Goal: Task Accomplishment & Management: Complete application form

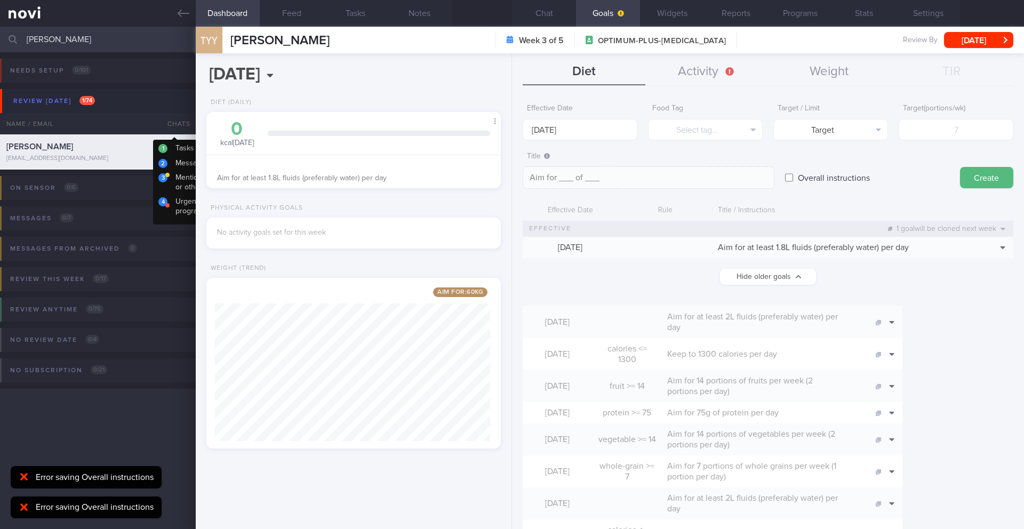
select select "8"
click at [544, 15] on button "Chat" at bounding box center [544, 13] width 64 height 27
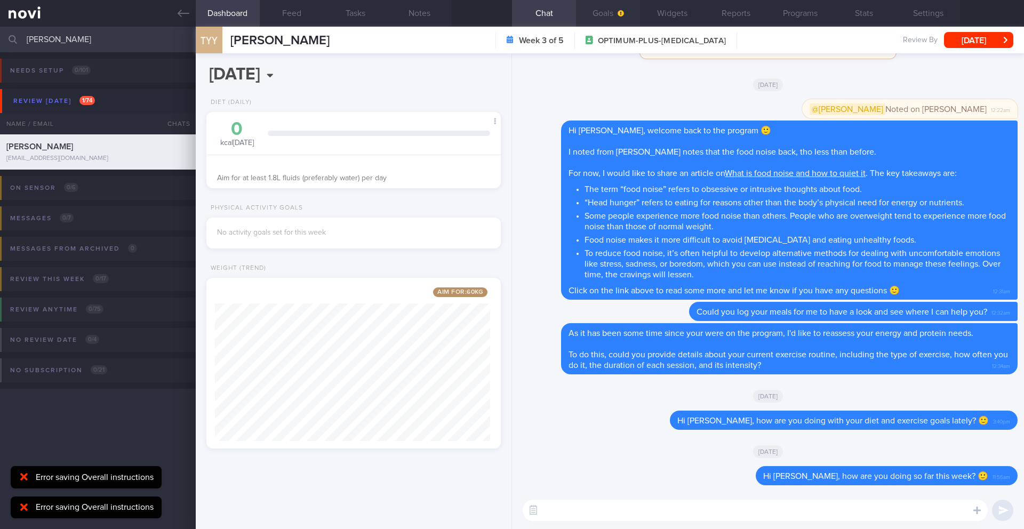
click at [607, 16] on button "Goals" at bounding box center [608, 13] width 64 height 27
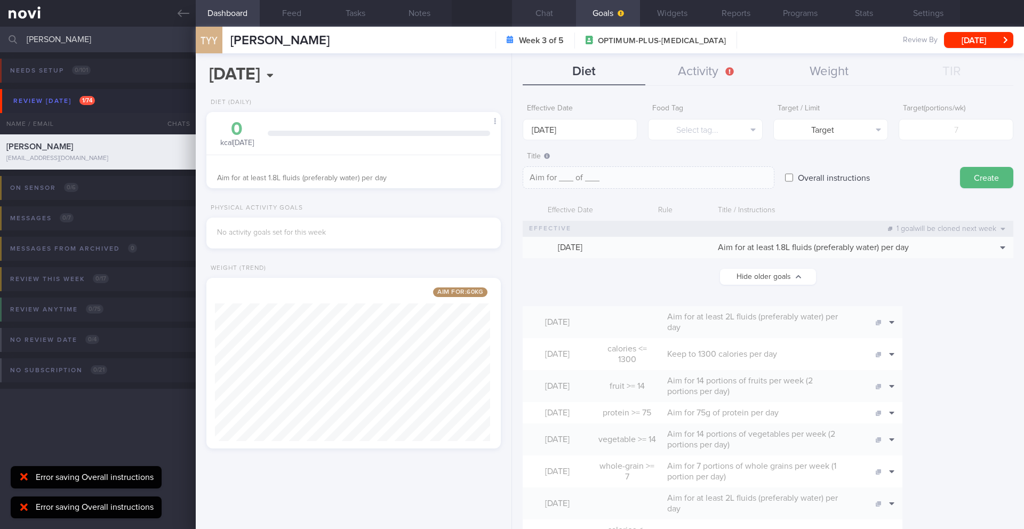
click at [536, 16] on button "Chat" at bounding box center [544, 13] width 64 height 27
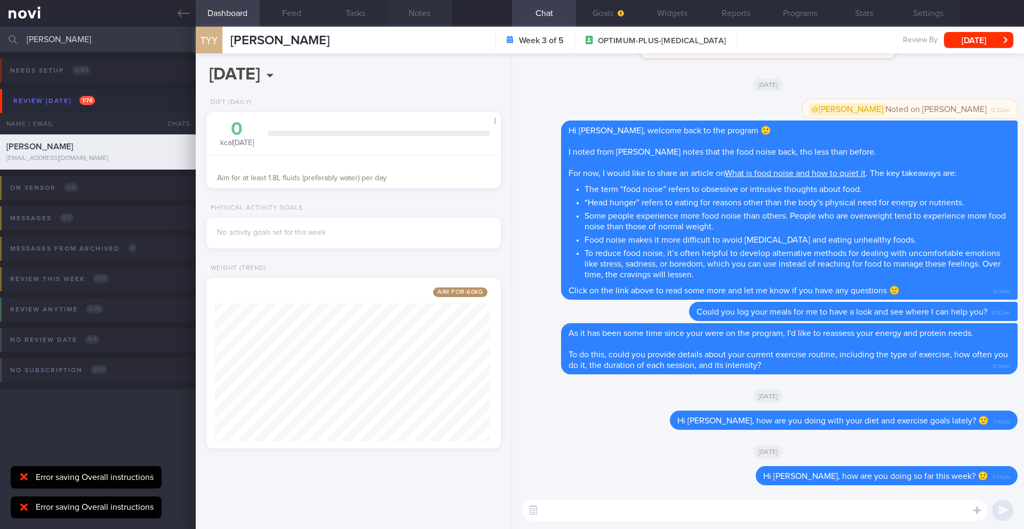
click at [415, 14] on button "Notes" at bounding box center [420, 13] width 64 height 27
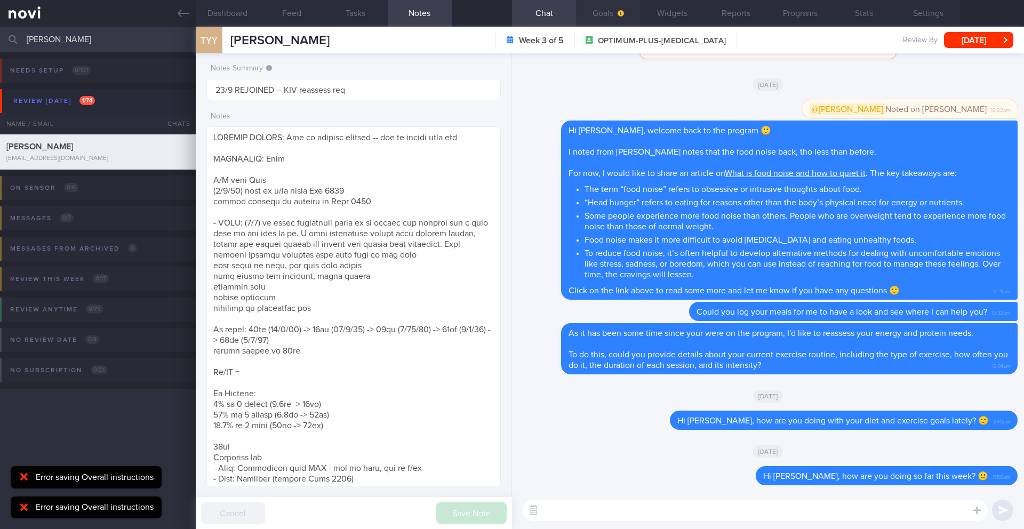
click at [604, 17] on button "Goals" at bounding box center [608, 13] width 64 height 27
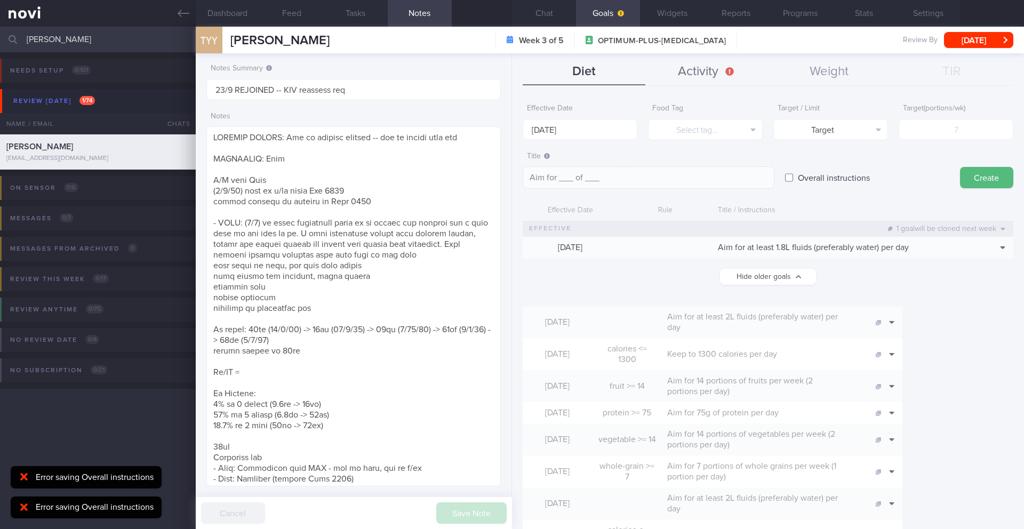
click at [687, 74] on button "Activity" at bounding box center [707, 72] width 123 height 27
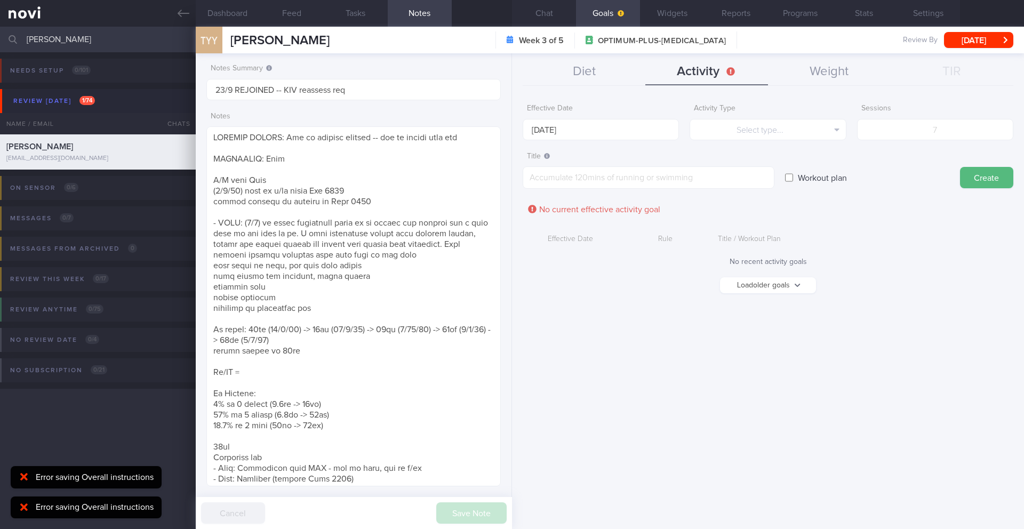
click at [777, 288] on button "Load older goals" at bounding box center [768, 285] width 96 height 16
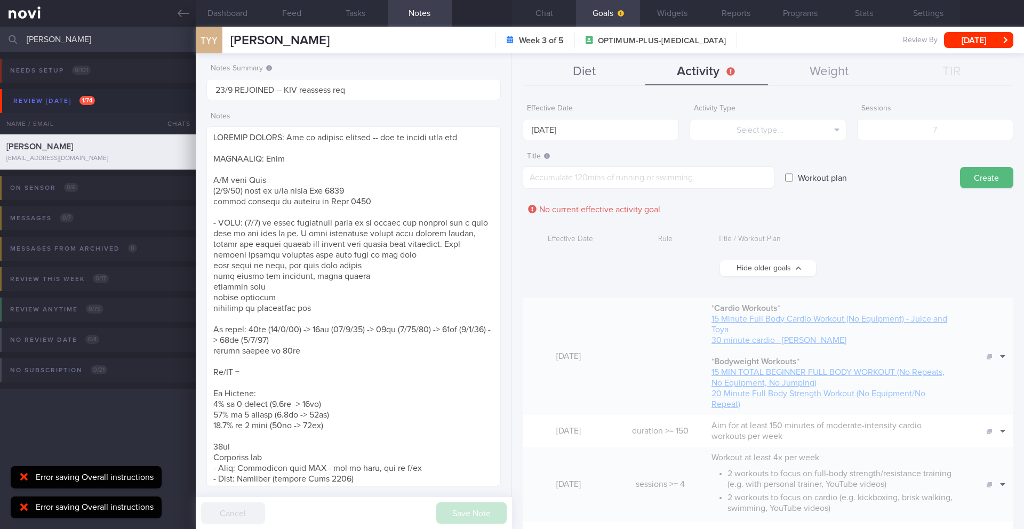
click at [587, 72] on button "Diet" at bounding box center [584, 72] width 123 height 27
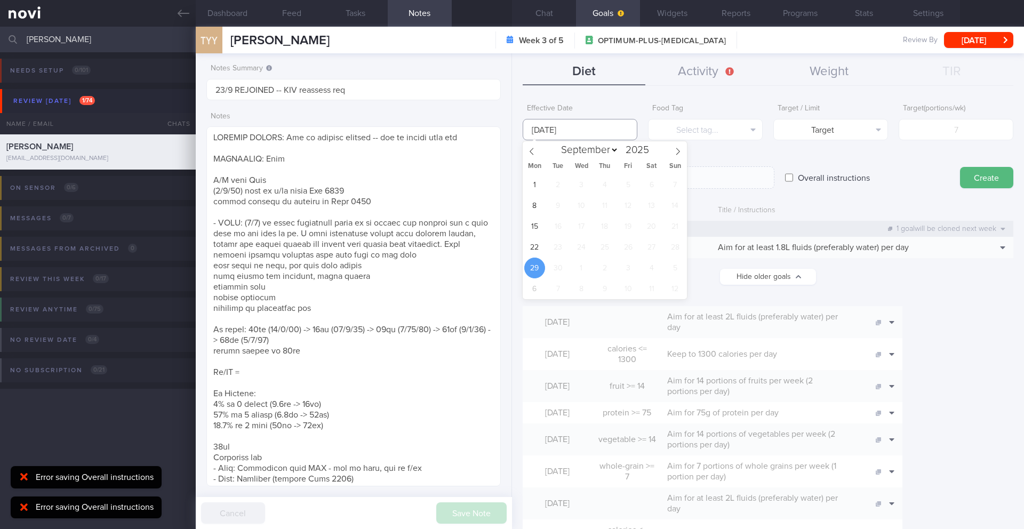
click at [586, 129] on input "[DATE]" at bounding box center [580, 129] width 115 height 21
click at [532, 243] on span "22" at bounding box center [534, 247] width 21 height 21
type input "[DATE]"
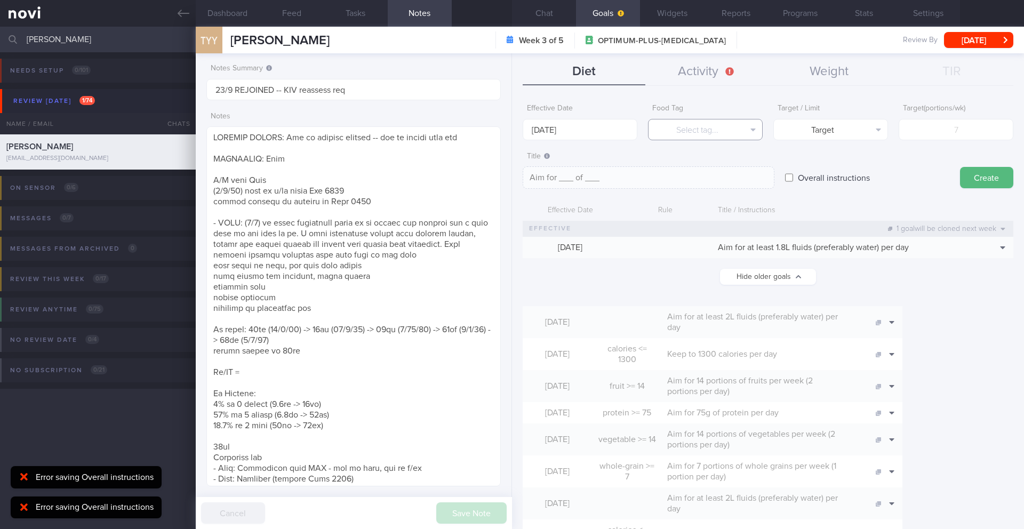
click at [685, 130] on button "Select tag..." at bounding box center [705, 129] width 115 height 21
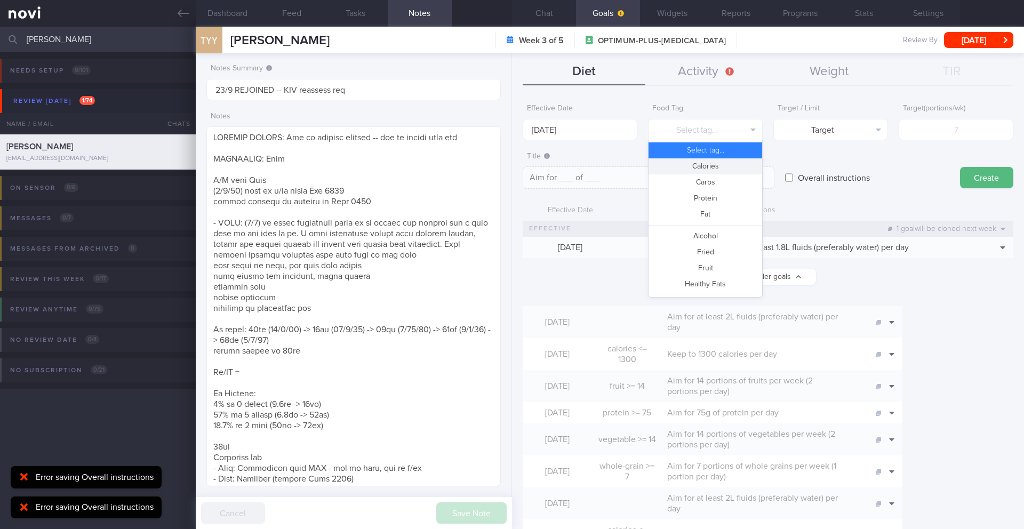
click at [686, 168] on button "Calories" at bounding box center [706, 166] width 114 height 16
type textarea "Aim for __ calories per day"
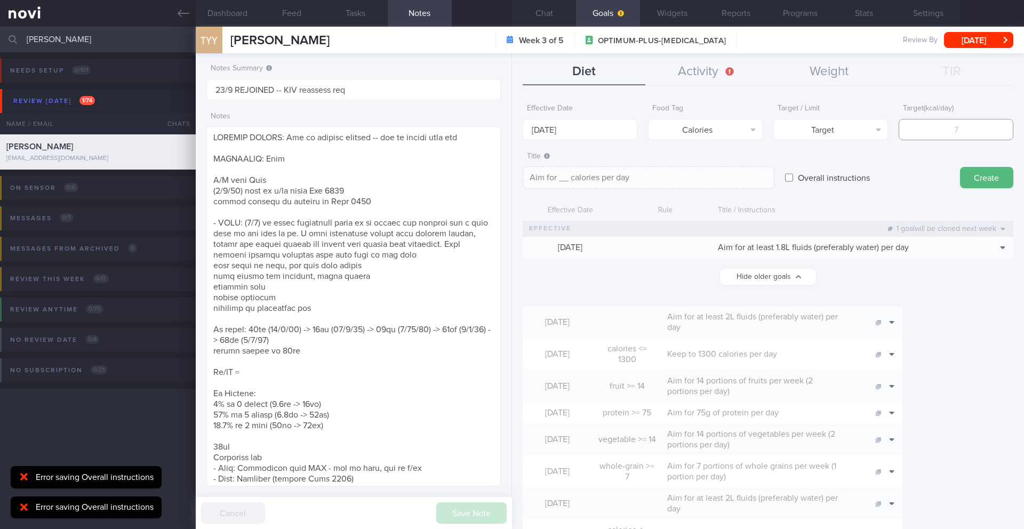
click at [914, 133] on input "number" at bounding box center [956, 129] width 115 height 21
type input "1"
type textarea "Aim for 1 calories per day"
type input "12"
type textarea "Aim for 12 calories per day"
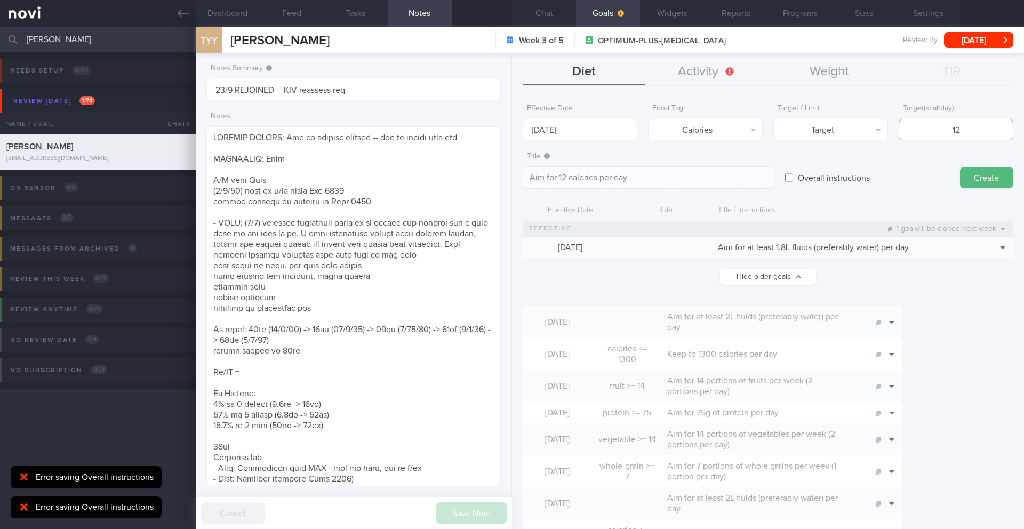
type input "120"
type textarea "Aim for 120 calories per day"
type input "1200"
type textarea "Aim for 1200 calories per day"
type input "1200"
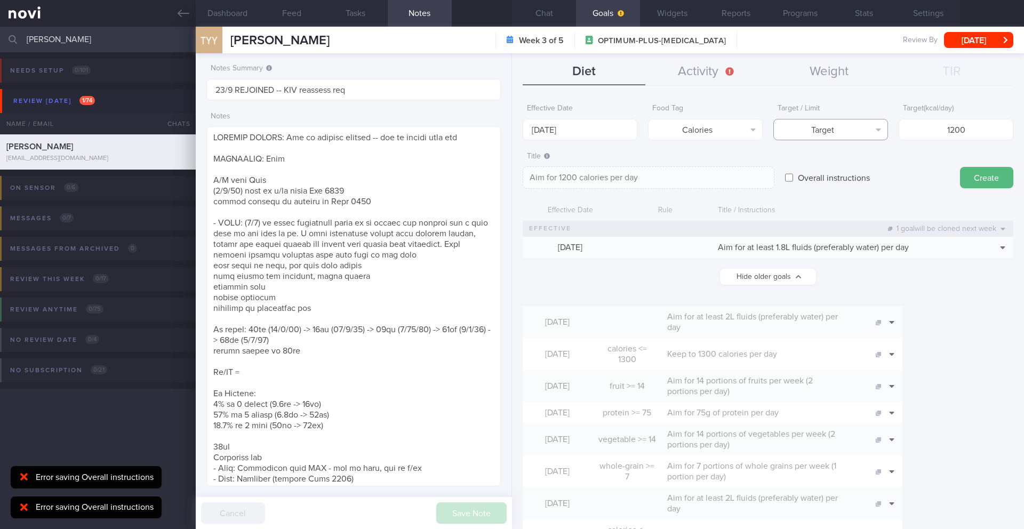
click at [849, 136] on button "Target" at bounding box center [831, 129] width 115 height 21
click at [842, 165] on button "Limit" at bounding box center [831, 166] width 114 height 16
type textarea "Keep to 1200 calories per day"
click at [976, 180] on button "Create" at bounding box center [986, 177] width 53 height 21
type input "[DATE]"
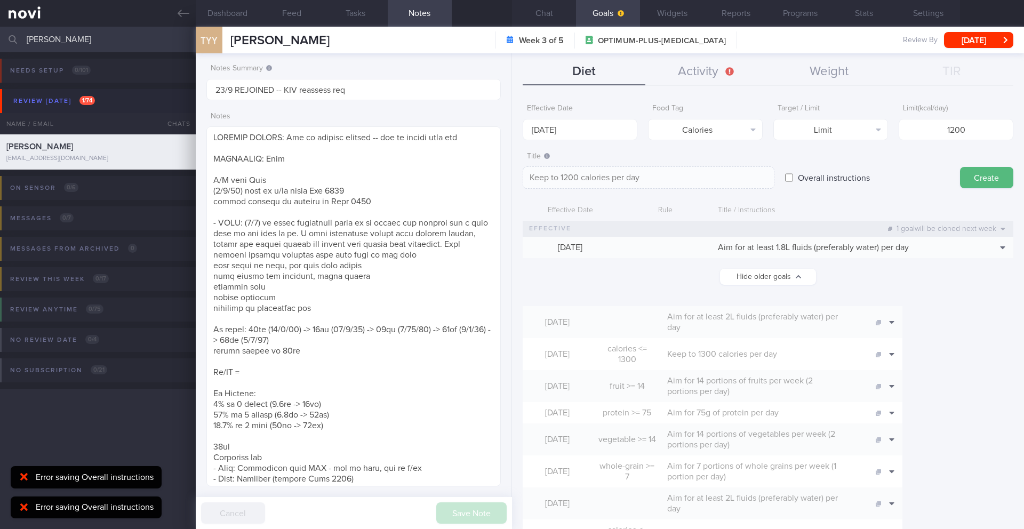
type textarea "Aim for ___ of ___"
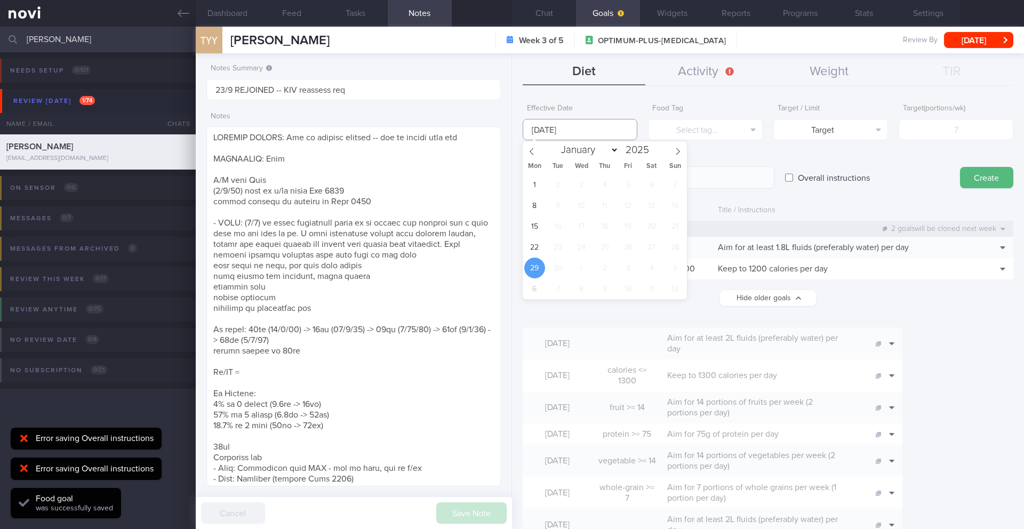
click at [594, 133] on input "[DATE]" at bounding box center [580, 129] width 115 height 21
click at [537, 245] on span "22" at bounding box center [534, 247] width 21 height 21
type input "[DATE]"
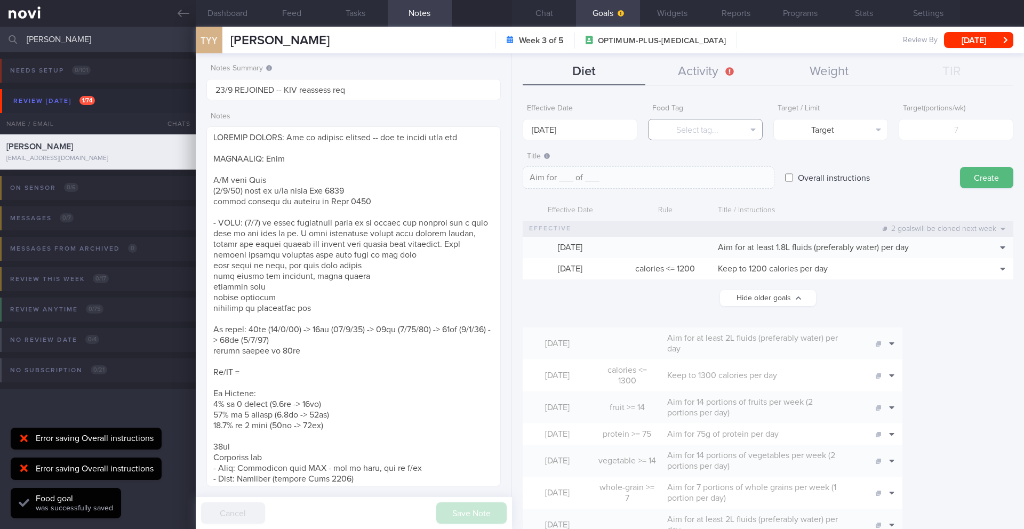
click at [685, 127] on button "Select tag..." at bounding box center [705, 129] width 115 height 21
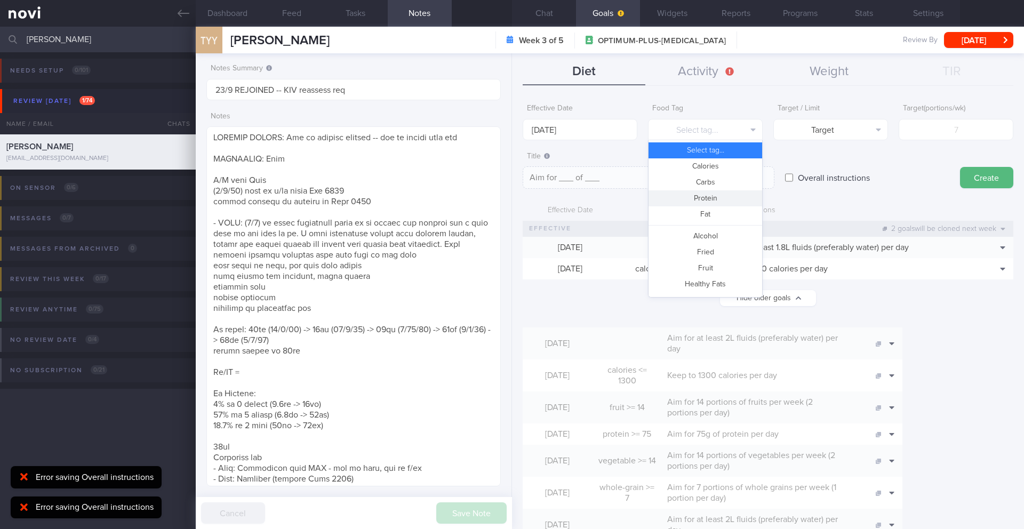
click at [682, 200] on button "Protein" at bounding box center [706, 198] width 114 height 16
type textarea "Aim for __g of protein per day"
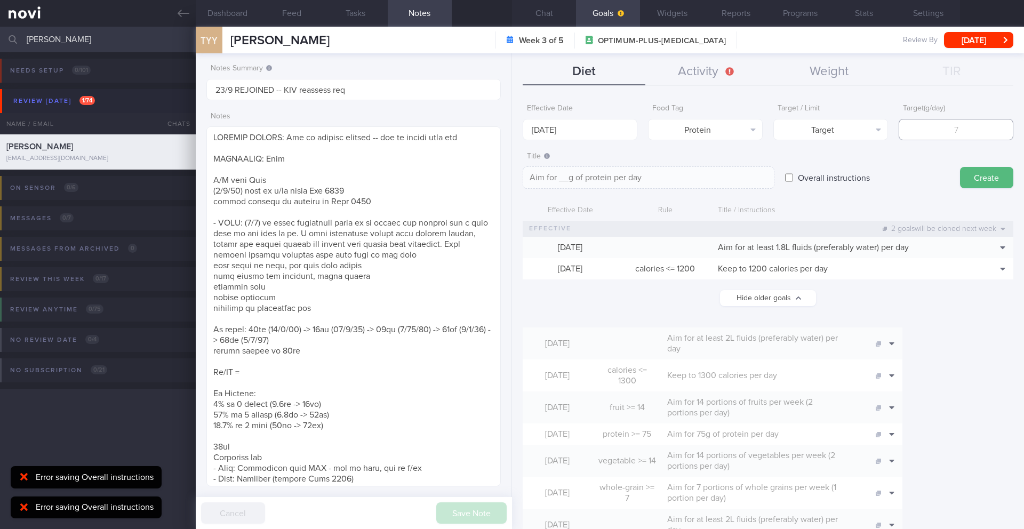
click at [907, 131] on input "number" at bounding box center [956, 129] width 115 height 21
type input "9"
type textarea "Aim for 9g of protein per day"
type input "90"
type textarea "Aim for 90g of protein per day"
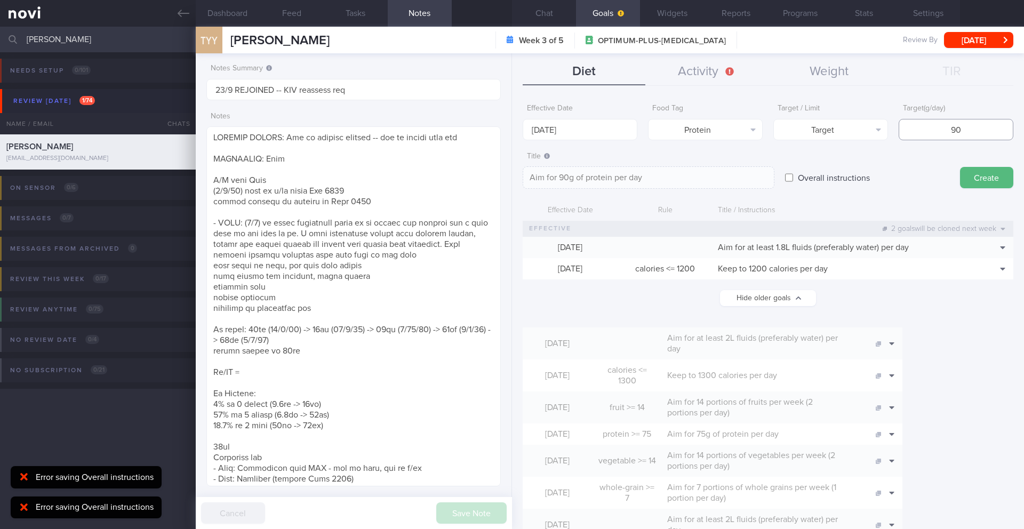
drag, startPoint x: 935, startPoint y: 136, endPoint x: 971, endPoint y: 134, distance: 36.3
click at [971, 134] on input "90" at bounding box center [956, 129] width 115 height 21
drag, startPoint x: 971, startPoint y: 132, endPoint x: 921, endPoint y: 132, distance: 49.6
click at [921, 132] on input "90" at bounding box center [956, 129] width 115 height 21
type input "8"
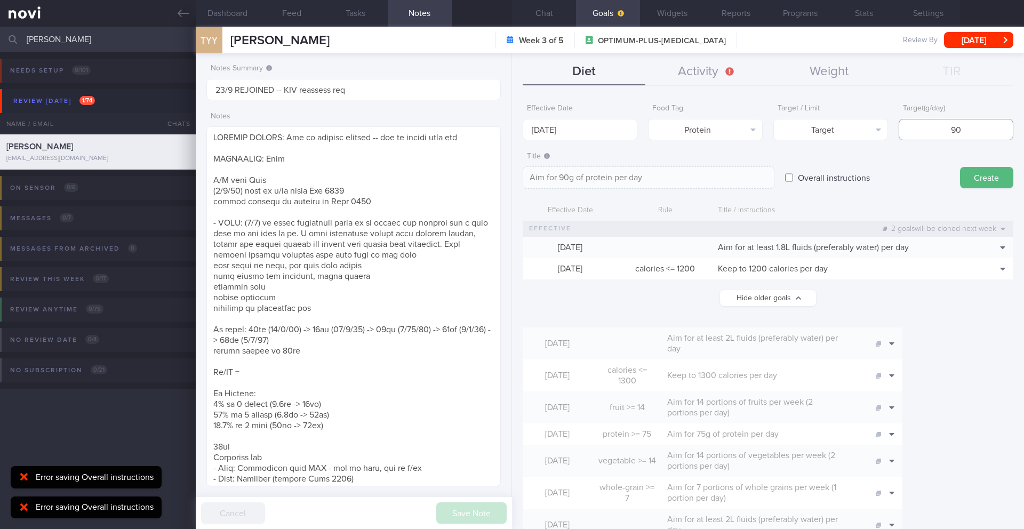
type textarea "Aim for 8g of protein per day"
type input "85"
type textarea "Aim for 85g of protein per day"
type input "85"
click at [938, 178] on div "Overall instructions" at bounding box center [867, 168] width 164 height 42
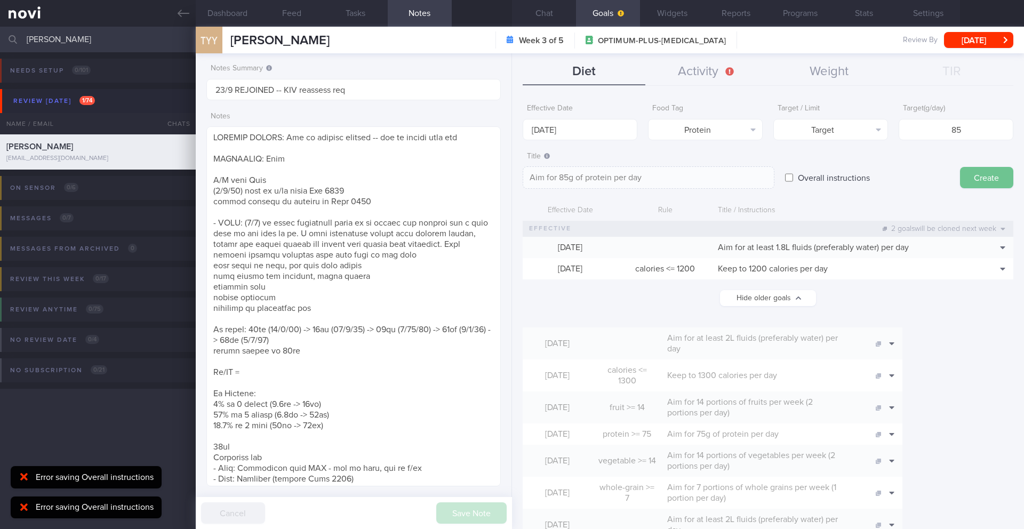
click at [973, 182] on button "Create" at bounding box center [986, 177] width 53 height 21
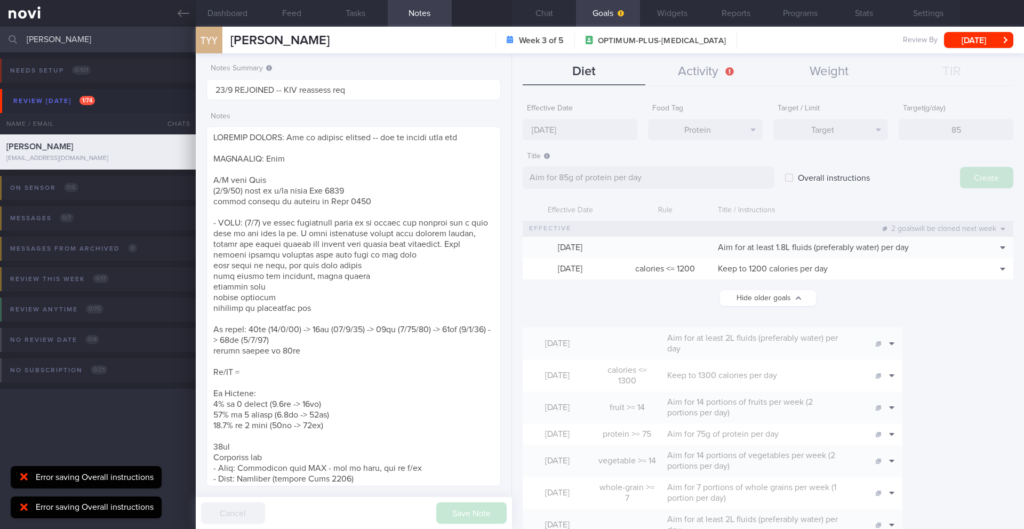
scroll to position [533383, 533265]
type input "[DATE]"
type textarea "Aim for ___ of ___"
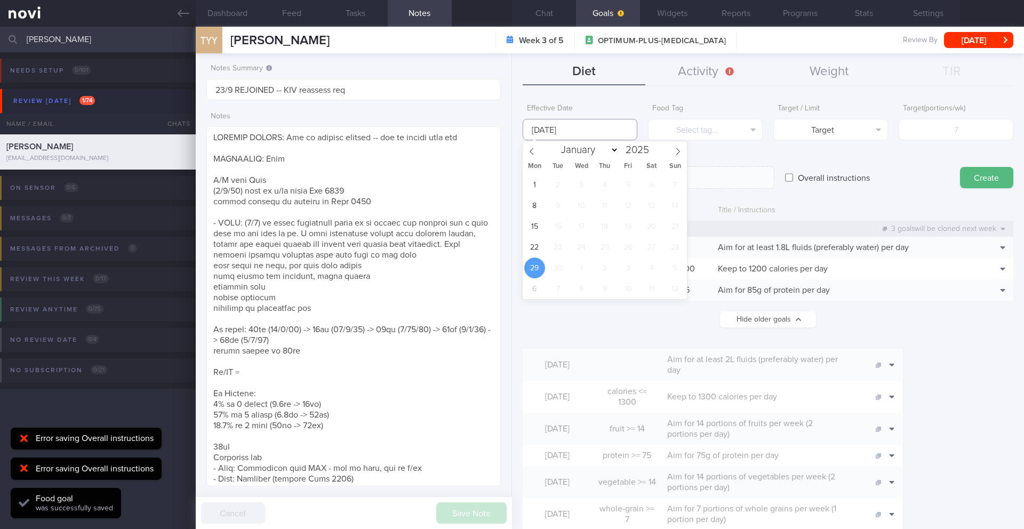
click at [554, 130] on input "[DATE]" at bounding box center [580, 129] width 115 height 21
click at [536, 243] on span "22" at bounding box center [534, 247] width 21 height 21
type input "[DATE]"
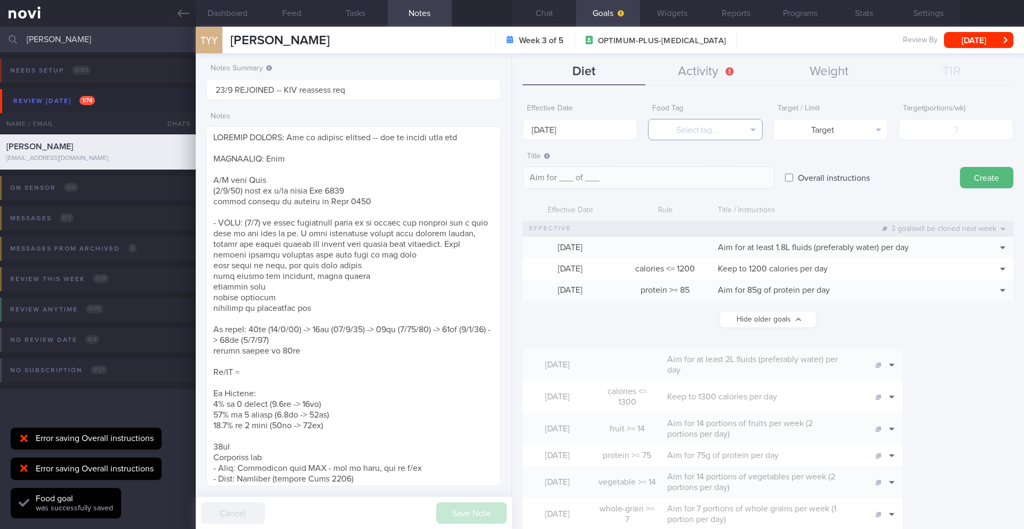
click at [658, 133] on button "Select tag..." at bounding box center [705, 129] width 115 height 21
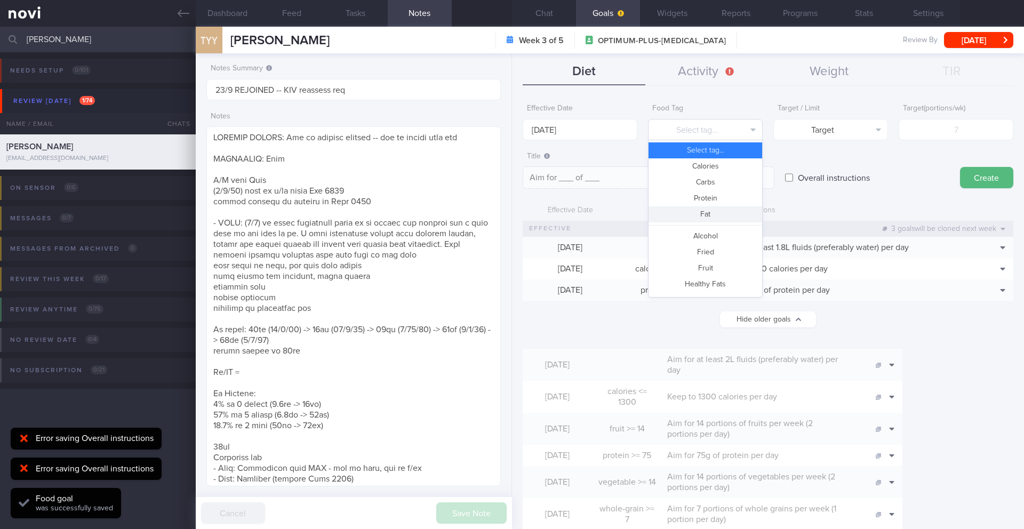
scroll to position [317, 0]
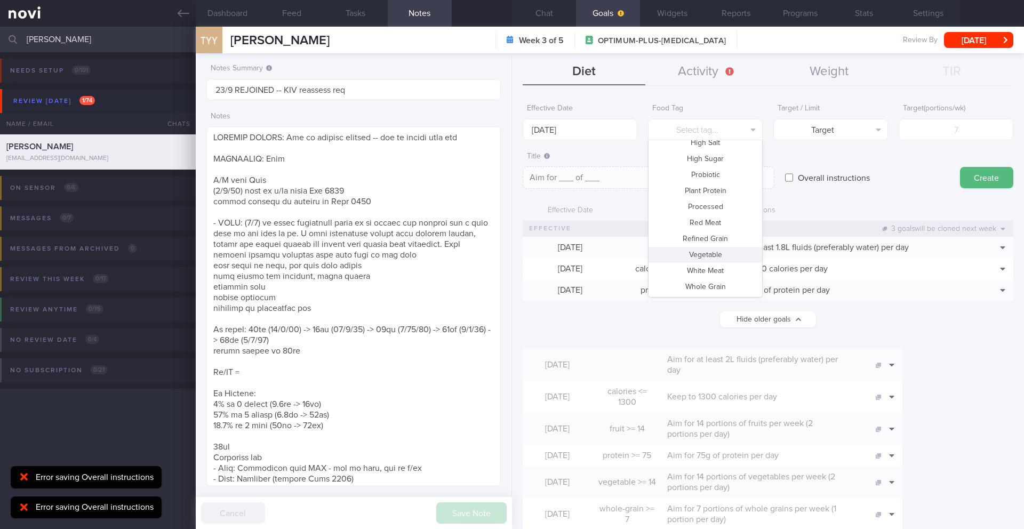
click at [718, 252] on button "Vegetable" at bounding box center [706, 255] width 114 height 16
type textarea "Aim for __ portions of vegetables per week"
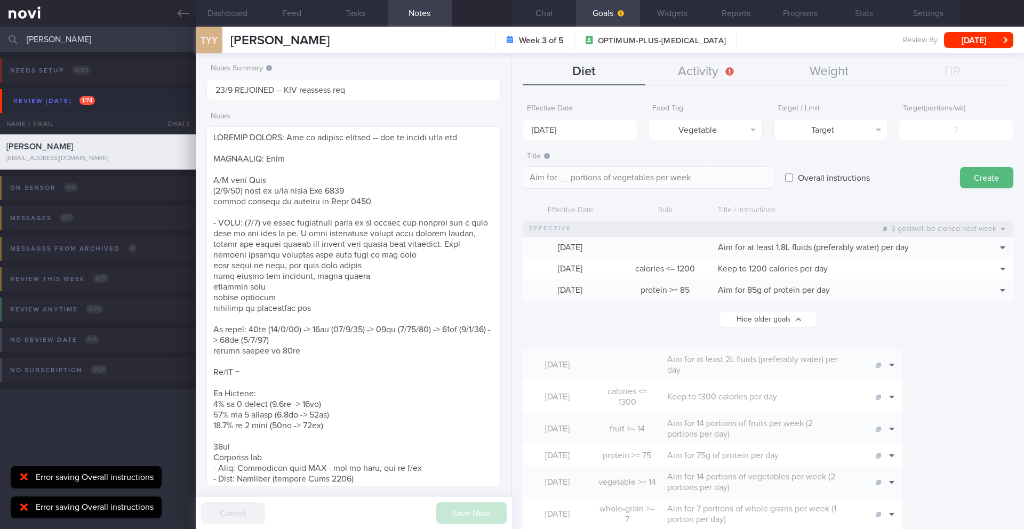
click at [922, 130] on input "number" at bounding box center [956, 129] width 115 height 21
type input "1"
type textarea "Aim for 1 portions of vegetables per week"
type input "14"
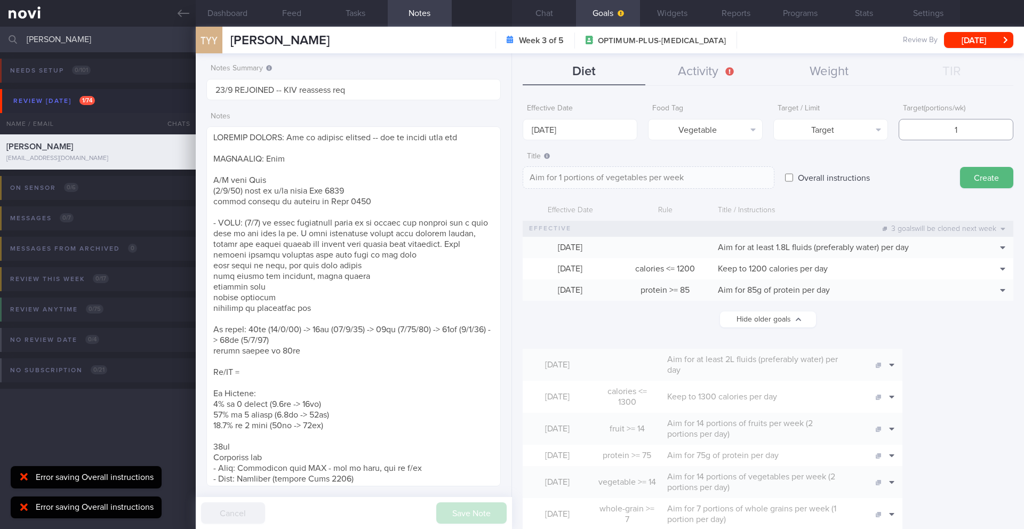
type textarea "Aim for 14 portions of vegetables per week"
type input "14"
click at [718, 172] on textarea "Aim for 14 portions of vegetables per week" at bounding box center [649, 177] width 252 height 22
type textarea "Aim for 14 portions of vegetables per week (2 portions per day)"
click at [982, 174] on button "Create" at bounding box center [986, 177] width 53 height 21
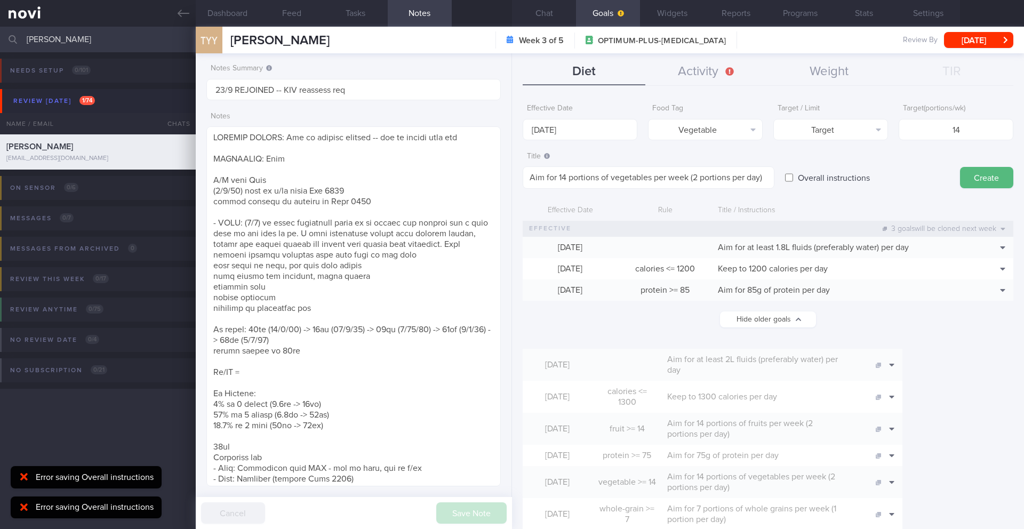
type input "[DATE]"
type textarea "Aim for ___ of ___"
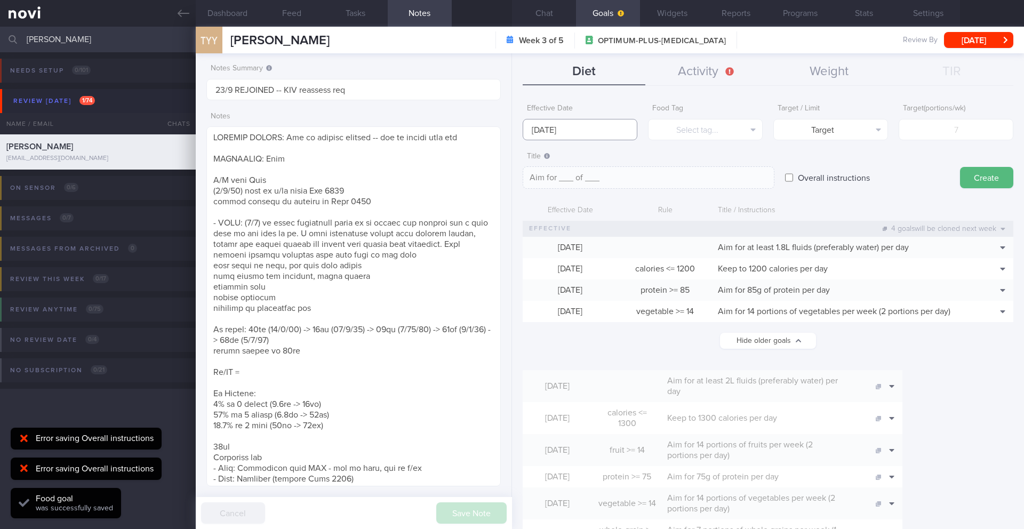
click at [570, 132] on input "[DATE]" at bounding box center [580, 129] width 115 height 21
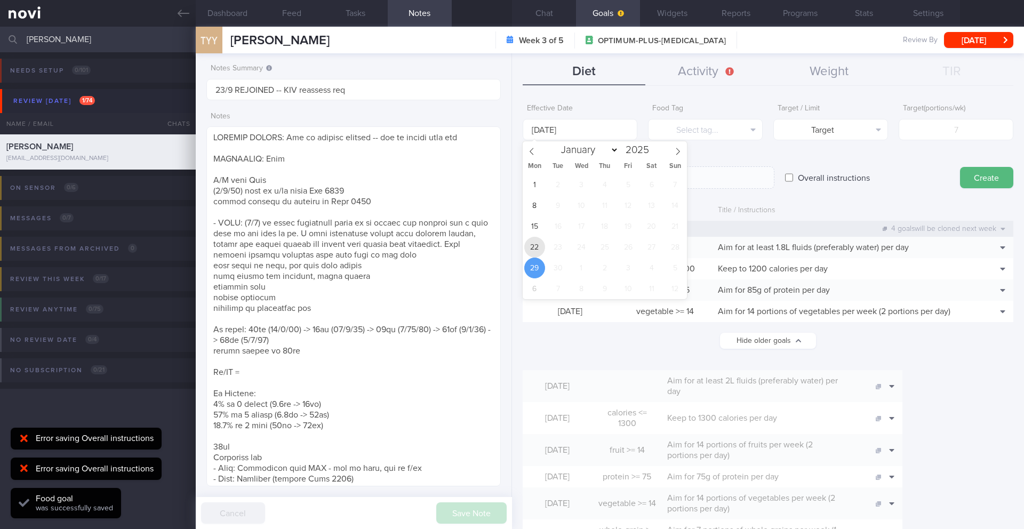
click at [532, 249] on span "22" at bounding box center [534, 247] width 21 height 21
type input "[DATE]"
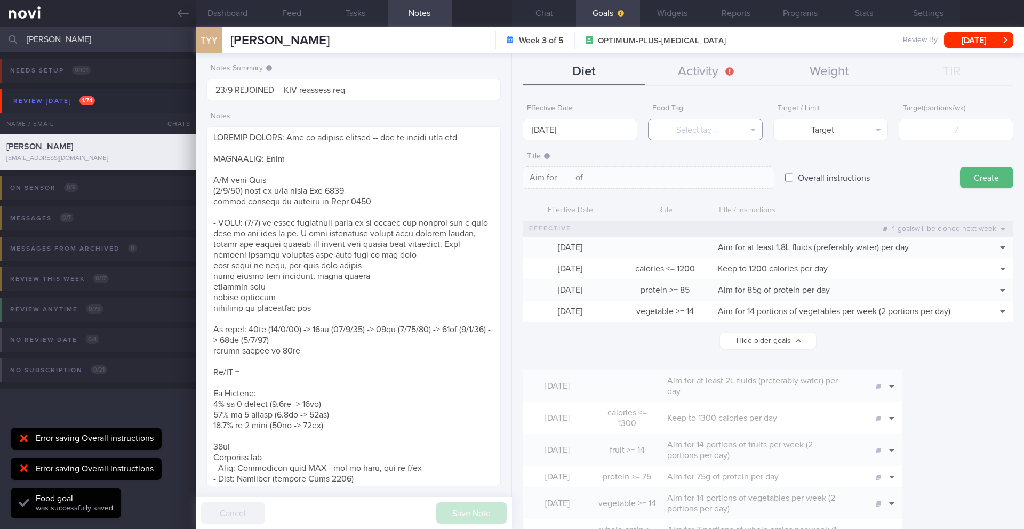
click at [678, 130] on button "Select tag..." at bounding box center [705, 129] width 115 height 21
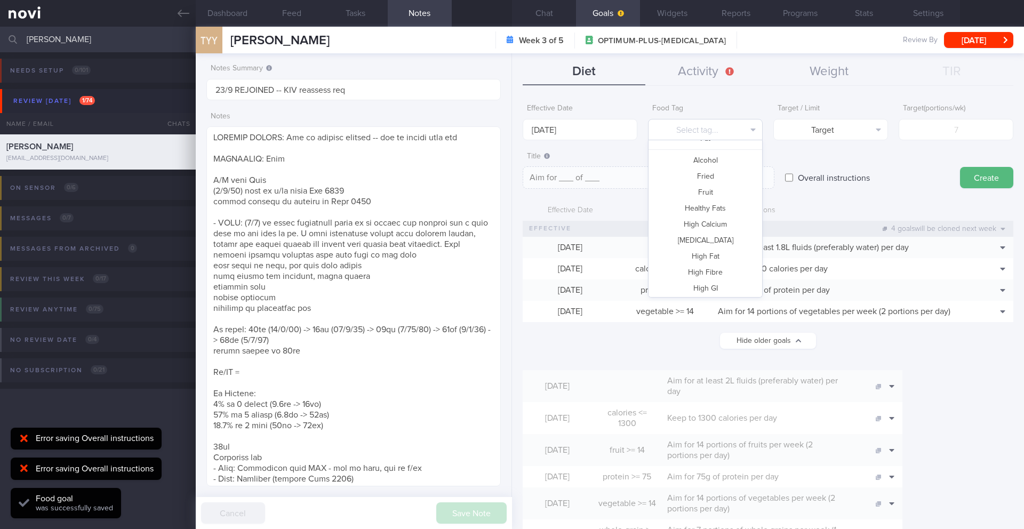
scroll to position [0, 0]
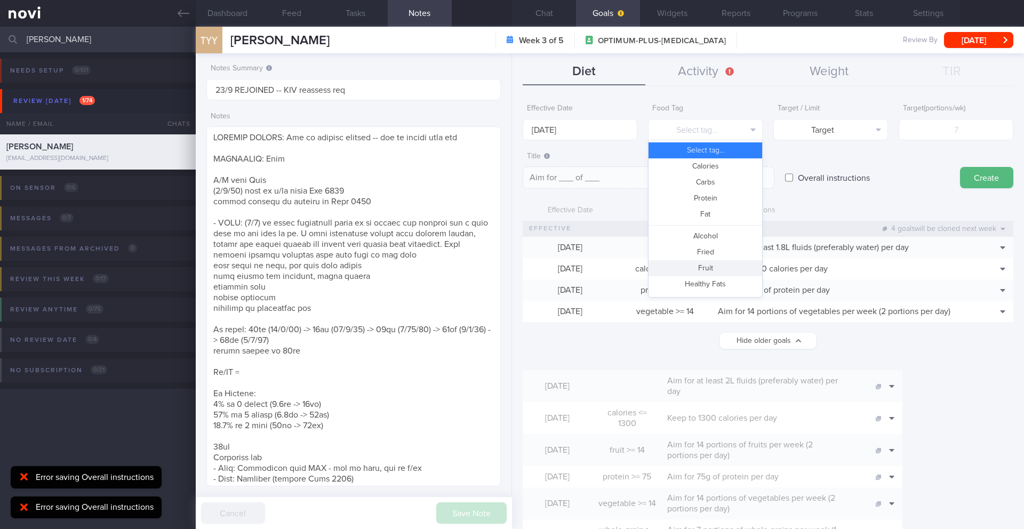
click at [697, 262] on button "Fruit" at bounding box center [706, 268] width 114 height 16
type textarea "Aim for __ portions of fruits per week"
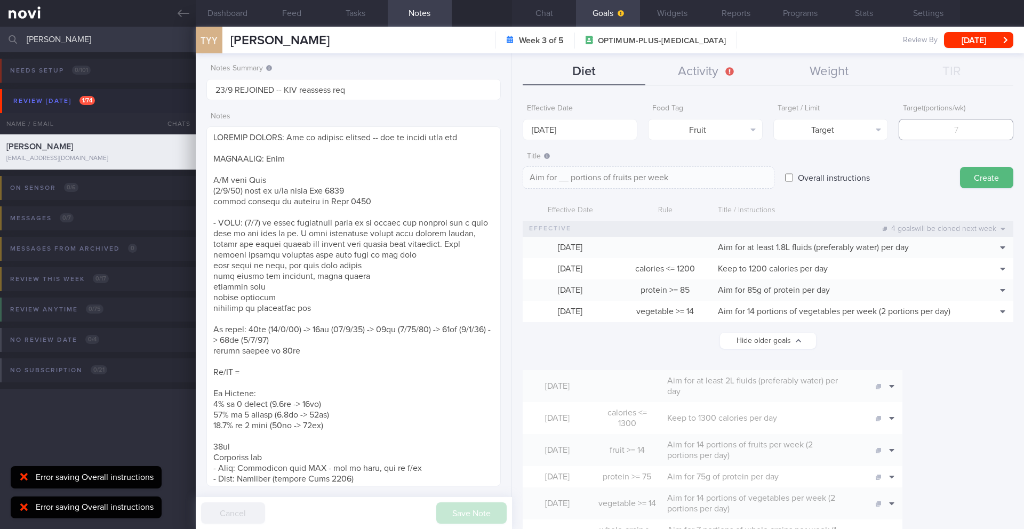
click at [926, 133] on input "number" at bounding box center [956, 129] width 115 height 21
type input "7"
type textarea "Aim for 7 portions of fruits per week"
type input "7"
click at [749, 180] on textarea "Aim for 7 portions of fruits per week" at bounding box center [649, 177] width 252 height 22
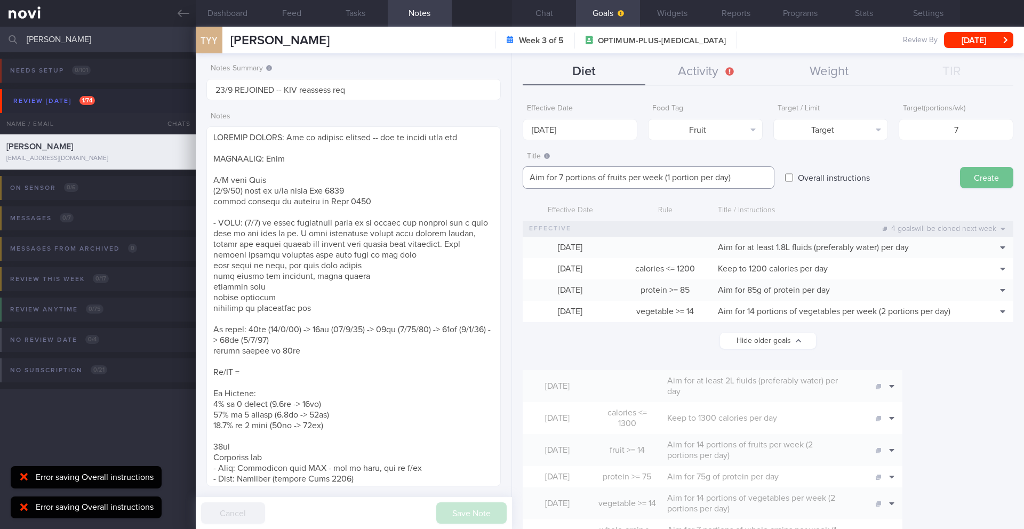
type textarea "Aim for 7 portions of fruits per week (1 portion per day)"
click at [983, 185] on button "Create" at bounding box center [986, 177] width 53 height 21
type input "[DATE]"
type textarea "Aim for ___ of ___"
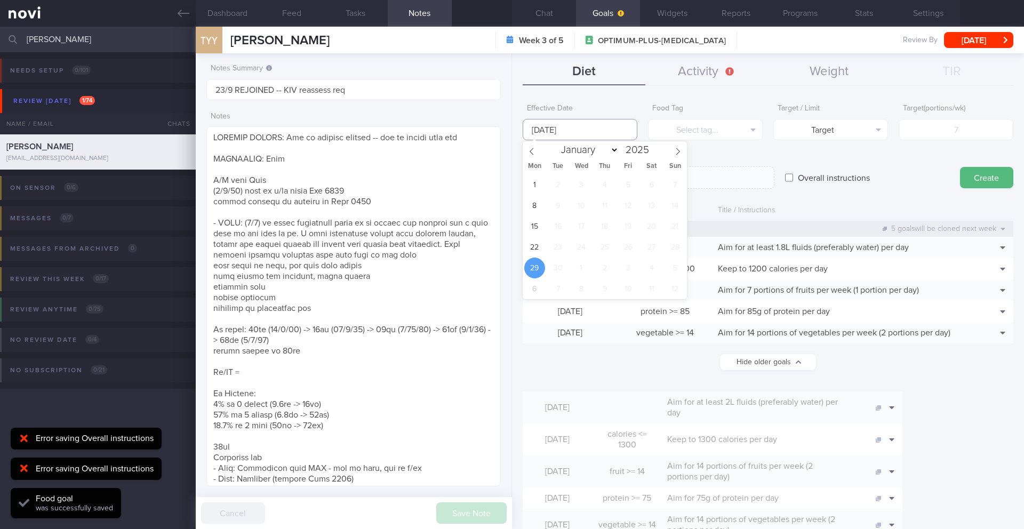
click at [612, 133] on body "You are offline! Some functionality will be unavailable Patients New Users Coac…" at bounding box center [512, 264] width 1024 height 529
click at [539, 244] on span "22" at bounding box center [534, 247] width 21 height 21
type input "[DATE]"
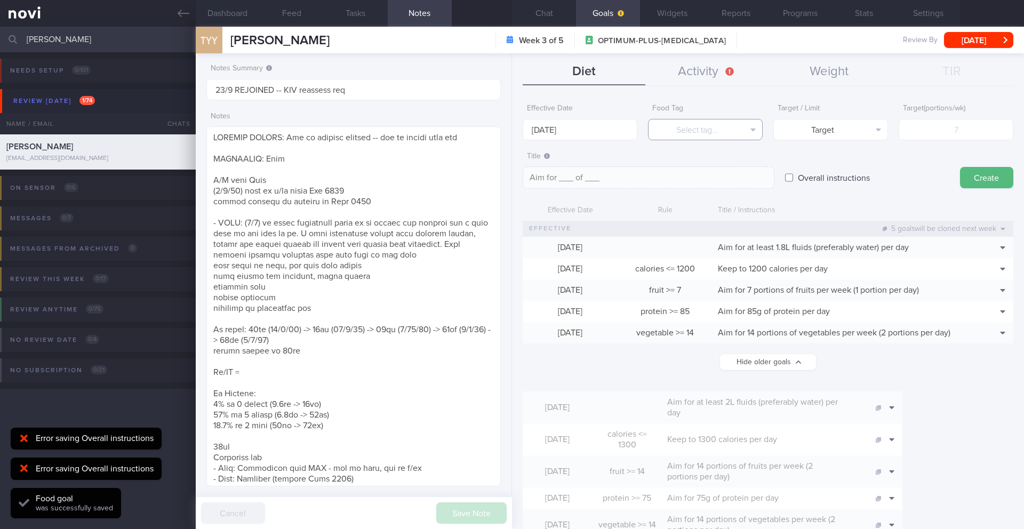
click at [701, 131] on button "Select tag..." at bounding box center [705, 129] width 115 height 21
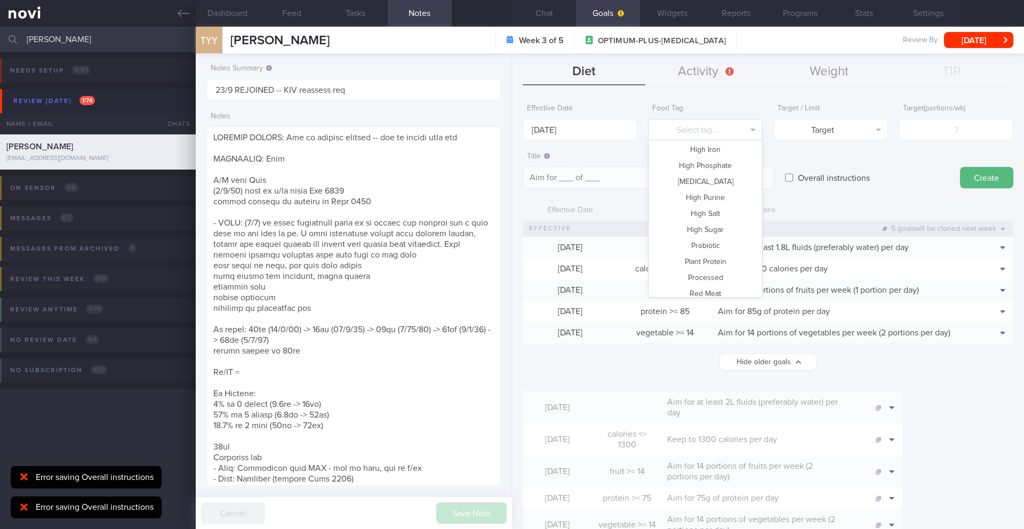
scroll to position [309, 0]
click at [715, 195] on button "Plant Protein" at bounding box center [706, 199] width 114 height 16
type textarea "Aim for __ portions of plant protein per week"
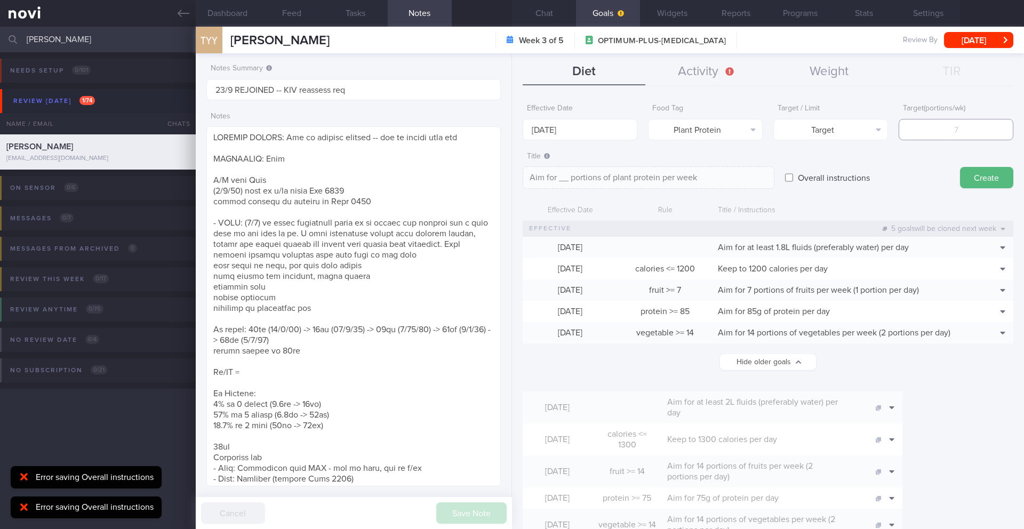
click at [929, 135] on input "number" at bounding box center [956, 129] width 115 height 21
type input "7"
type textarea "Aim for 7 portions of plant protein per week"
type input "7"
click at [719, 178] on textarea "Aim for 7 portions of plant protein per week" at bounding box center [649, 177] width 252 height 22
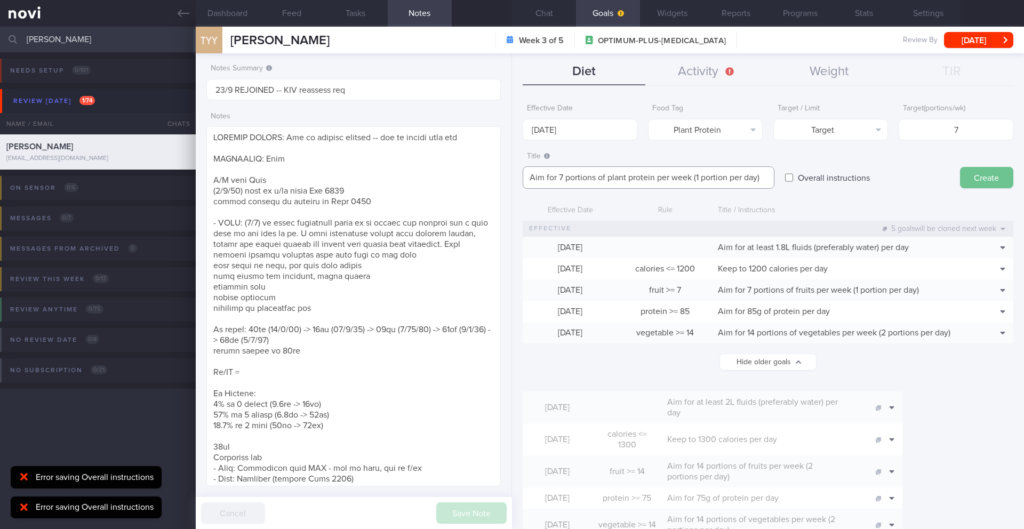
type textarea "Aim for 7 portions of plant protein per week (1 portion per day)"
click at [972, 184] on button "Create" at bounding box center [986, 177] width 53 height 21
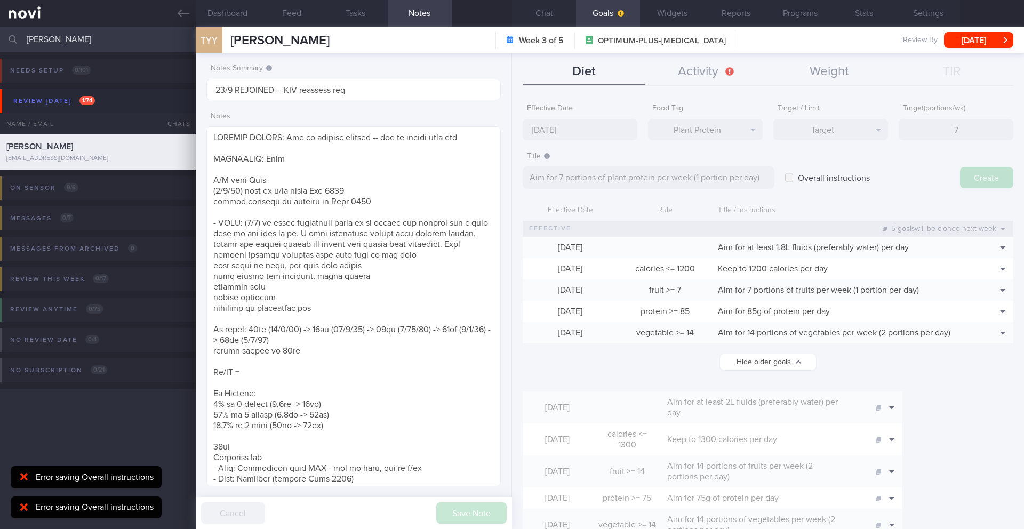
type input "[DATE]"
type textarea "Aim for ___ of ___"
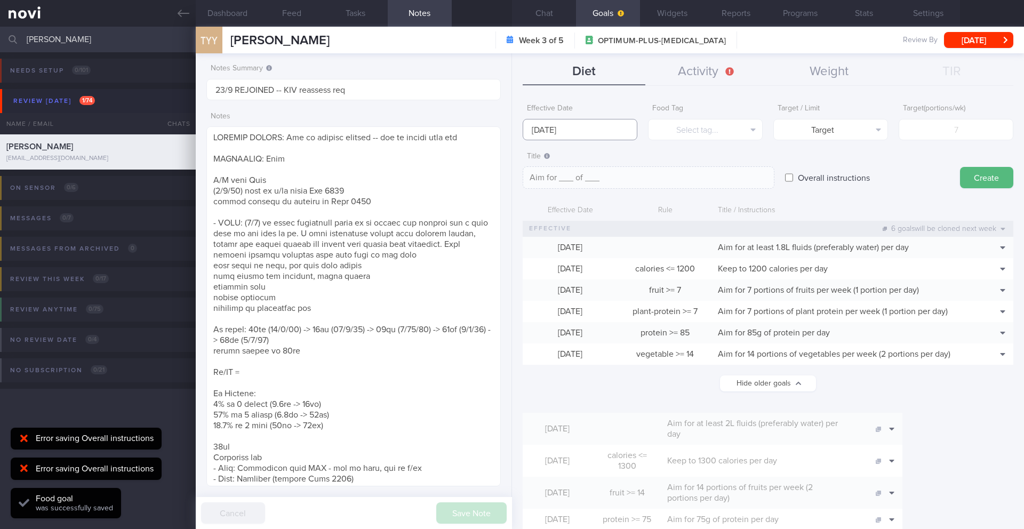
click at [576, 136] on body "You are offline! Some functionality will be unavailable Patients New Users Coac…" at bounding box center [512, 264] width 1024 height 529
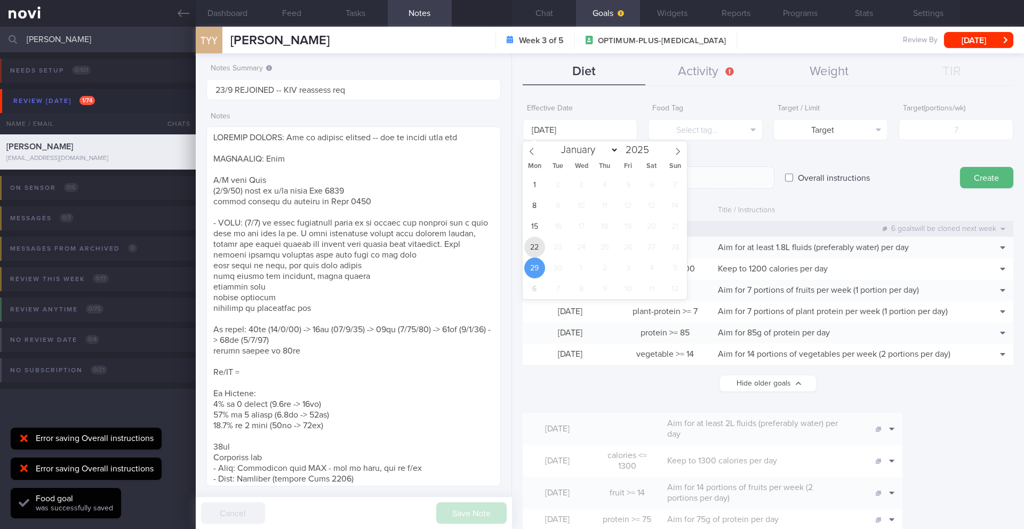
click at [535, 248] on span "22" at bounding box center [534, 247] width 21 height 21
type input "[DATE]"
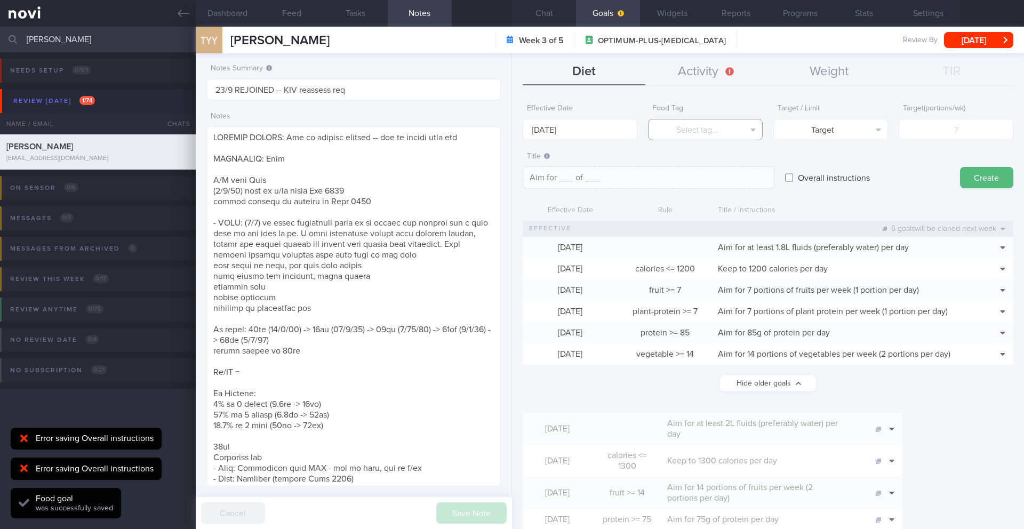
click at [683, 136] on button "Select tag..." at bounding box center [705, 129] width 115 height 21
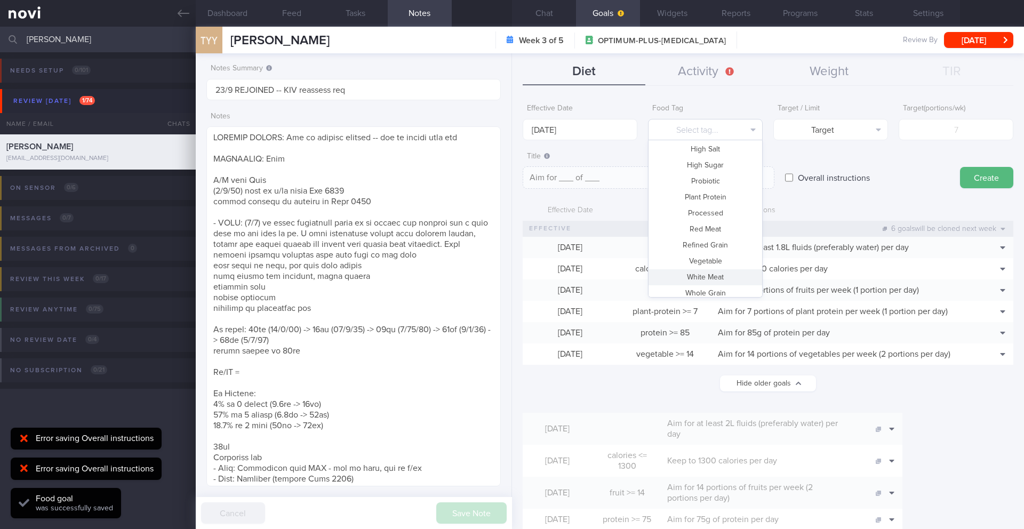
scroll to position [312, 0]
click at [701, 287] on button "Whole Grain" at bounding box center [706, 293] width 114 height 16
type textarea "Aim for __ portions of whole grains per week"
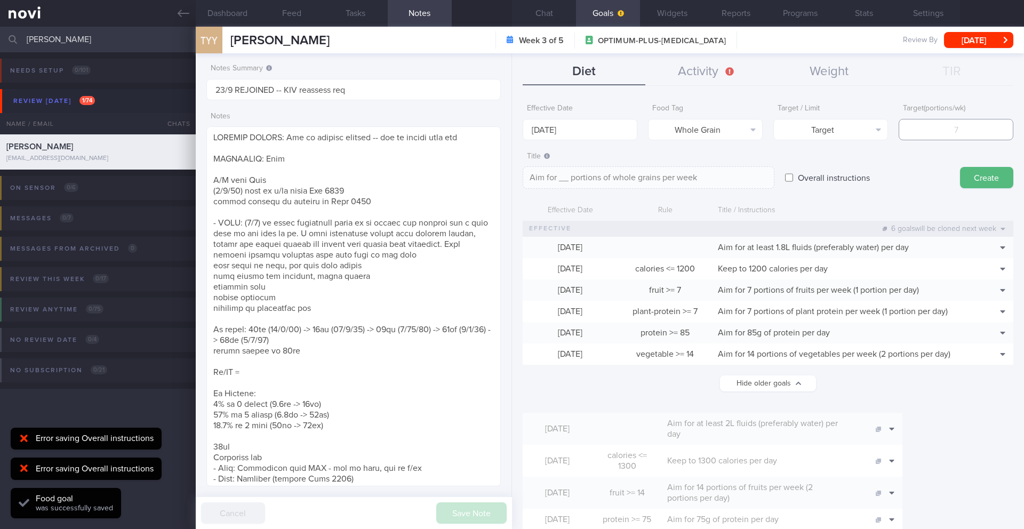
click at [945, 134] on input "number" at bounding box center [956, 129] width 115 height 21
type input "7"
type textarea "Aim for 7 portions of whole grains per week"
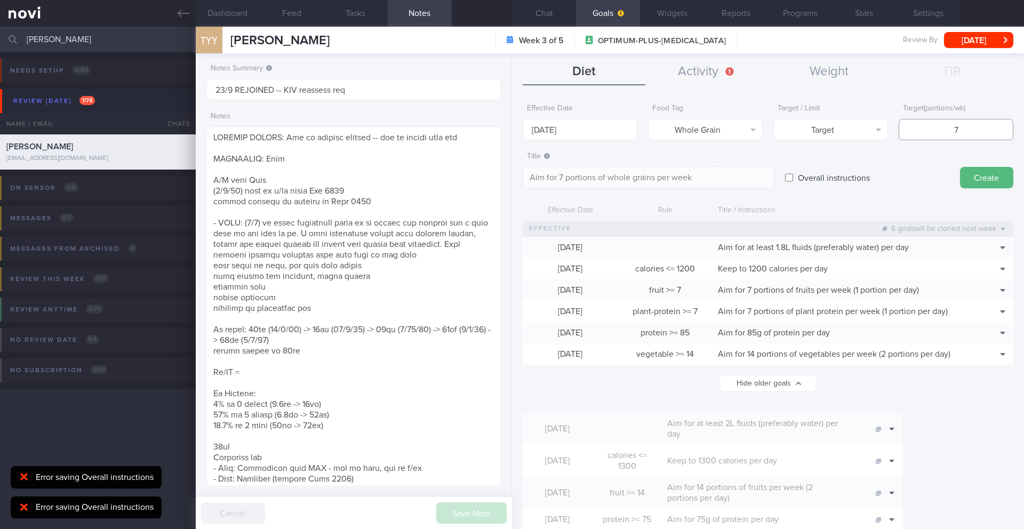
type input "7"
click at [769, 180] on textarea "Aim for 7 portions of whole grains per week" at bounding box center [649, 177] width 252 height 22
type textarea "Aim for 7 portions of whole grains per week (1 portion per day)"
click at [977, 183] on button "Create" at bounding box center [986, 177] width 53 height 21
type input "[DATE]"
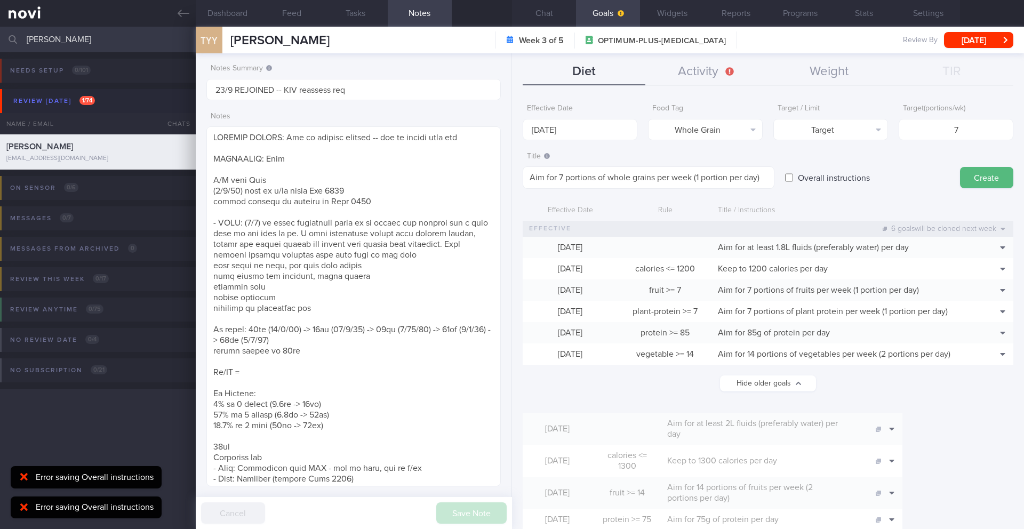
type textarea "Aim for ___ of ___"
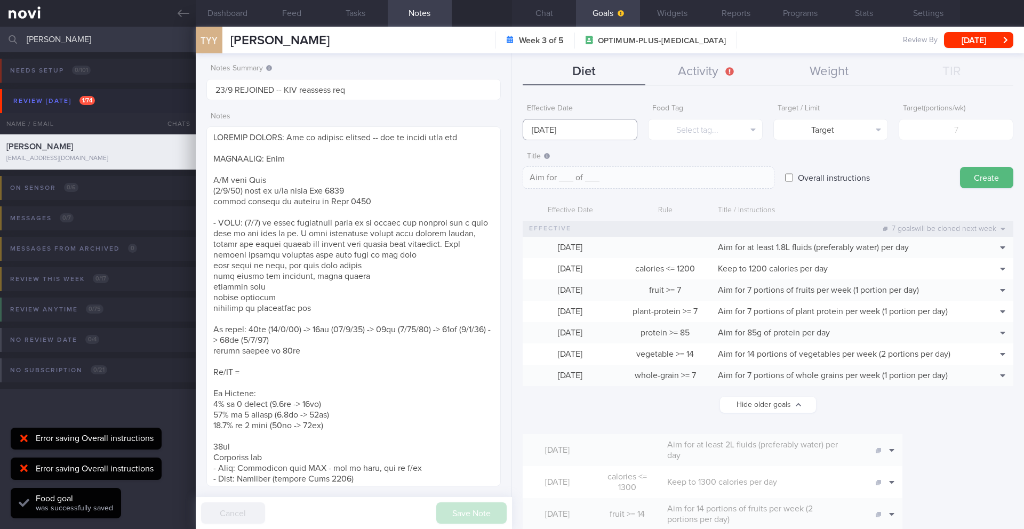
click at [604, 138] on body "You are offline! Some functionality will be unavailable Patients New Users Coac…" at bounding box center [512, 264] width 1024 height 529
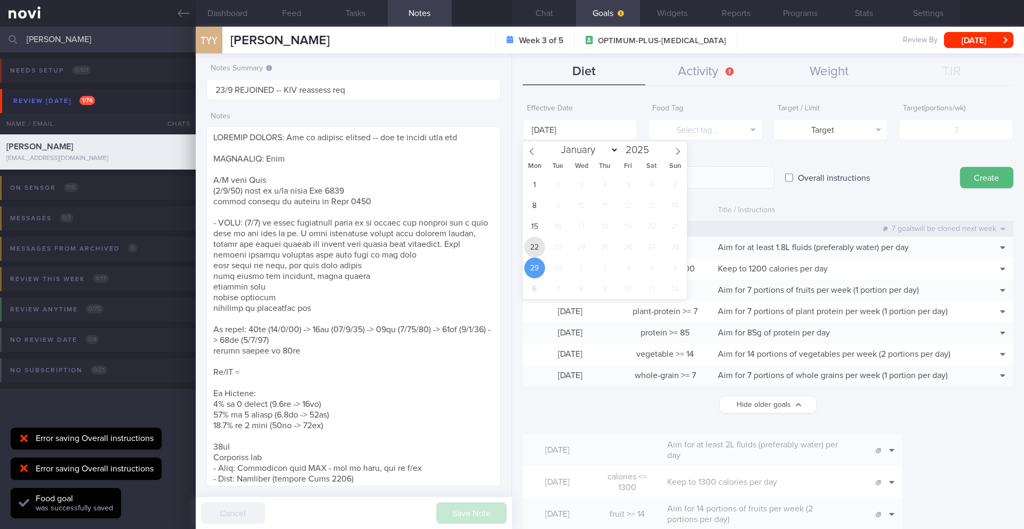
click at [538, 246] on span "22" at bounding box center [534, 247] width 21 height 21
type input "[DATE]"
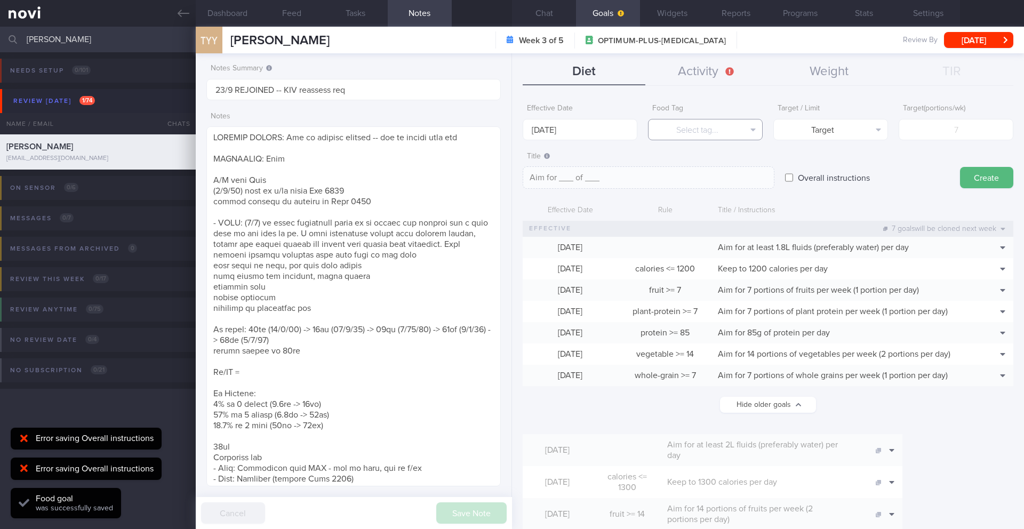
click at [705, 120] on button "Select tag..." at bounding box center [705, 129] width 115 height 21
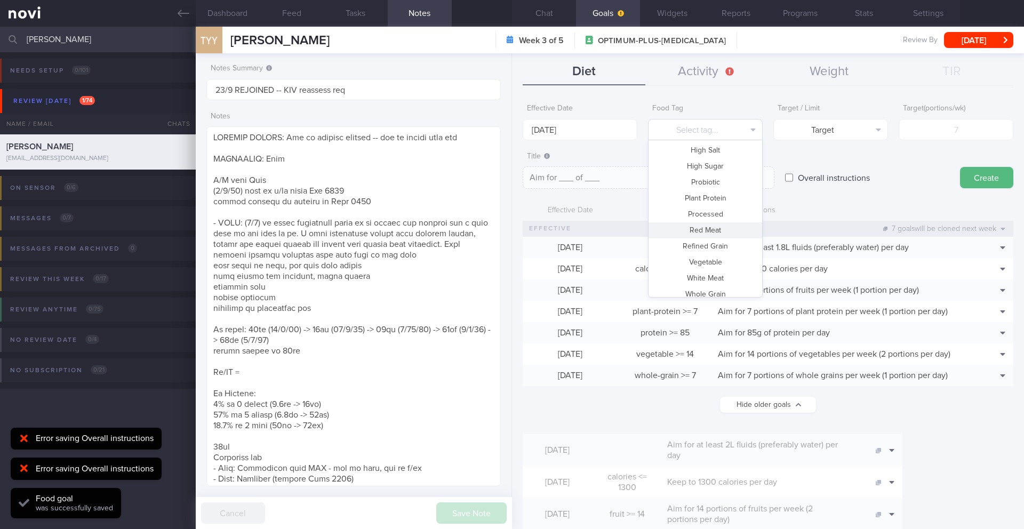
scroll to position [309, 0]
click at [705, 160] on button "High Sugar" at bounding box center [706, 167] width 114 height 16
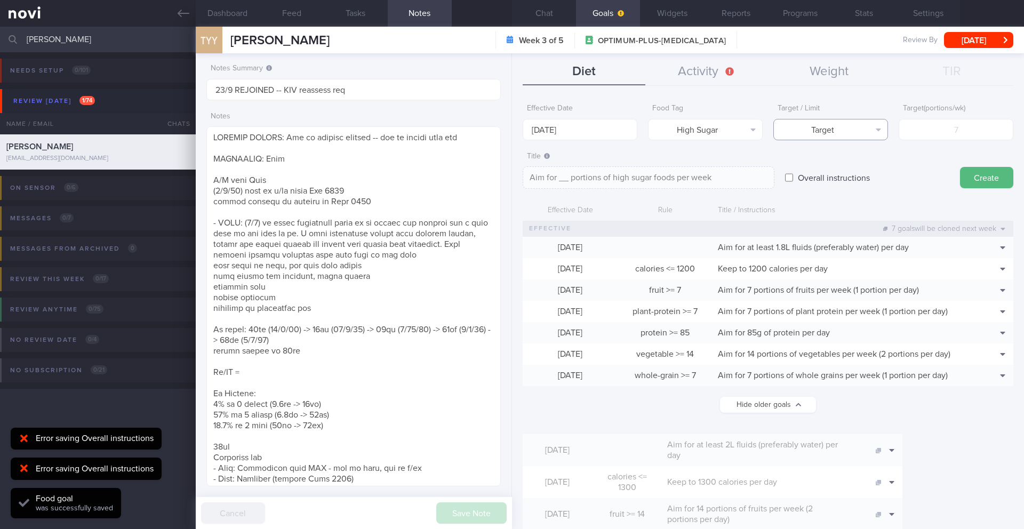
click at [861, 136] on button "Target" at bounding box center [831, 129] width 115 height 21
click at [852, 160] on button "Limit" at bounding box center [831, 166] width 114 height 16
type textarea "Keep to __ portions of high sugar foods per week"
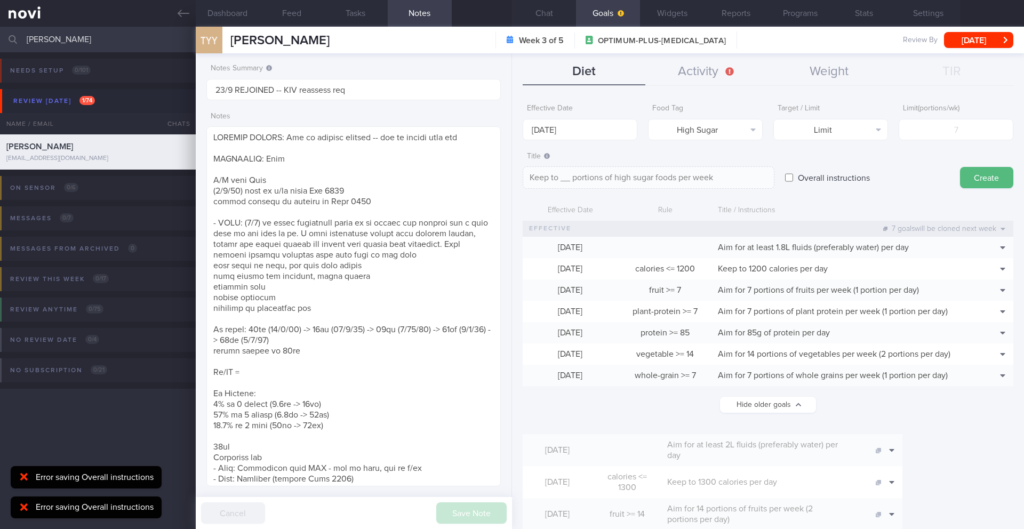
click at [914, 136] on input "number" at bounding box center [956, 129] width 115 height 21
type input "2"
type textarea "Keep to 2 portions of high sugar foods per week"
type input "2"
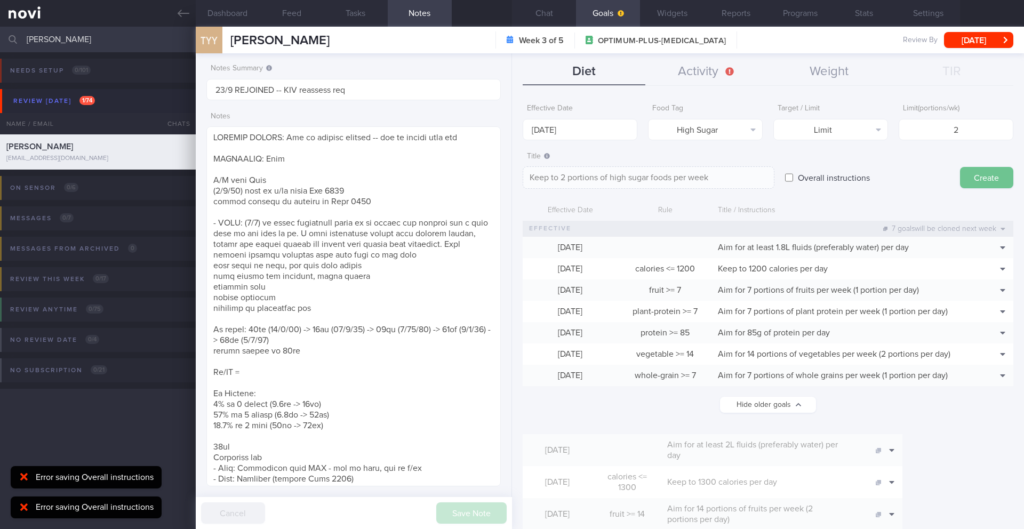
click at [976, 187] on button "Create" at bounding box center [986, 177] width 53 height 21
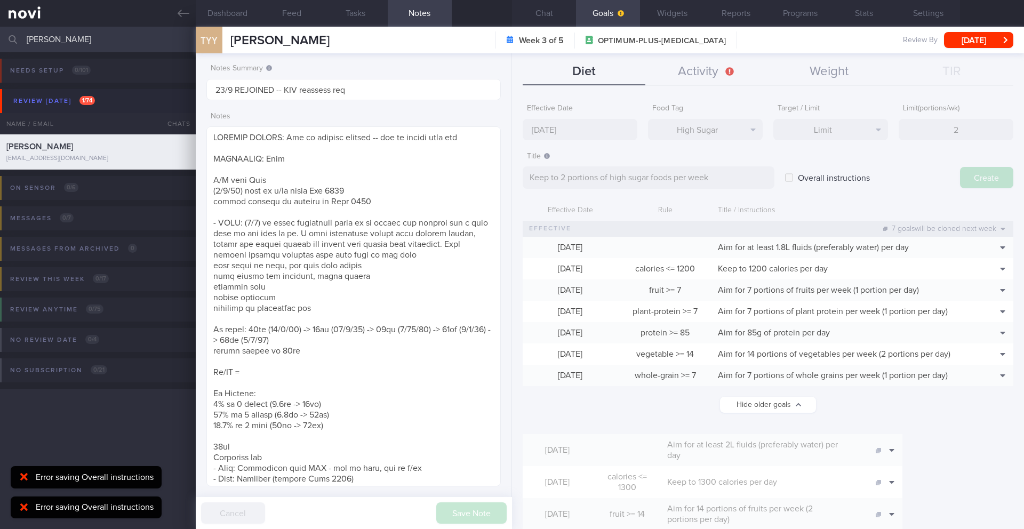
type input "[DATE]"
type textarea "Aim for ___ of ___"
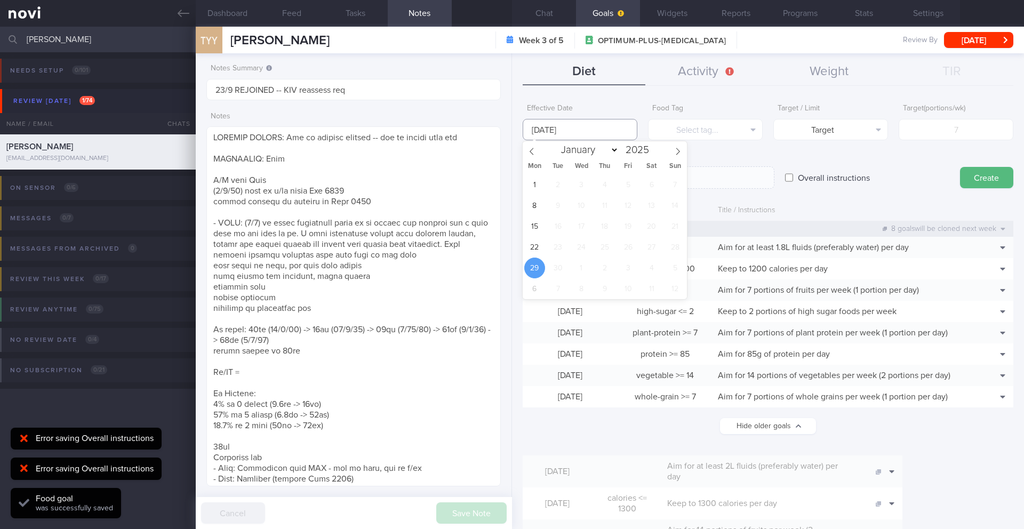
click at [595, 130] on input "[DATE]" at bounding box center [580, 129] width 115 height 21
click at [538, 243] on span "22" at bounding box center [534, 247] width 21 height 21
type input "[DATE]"
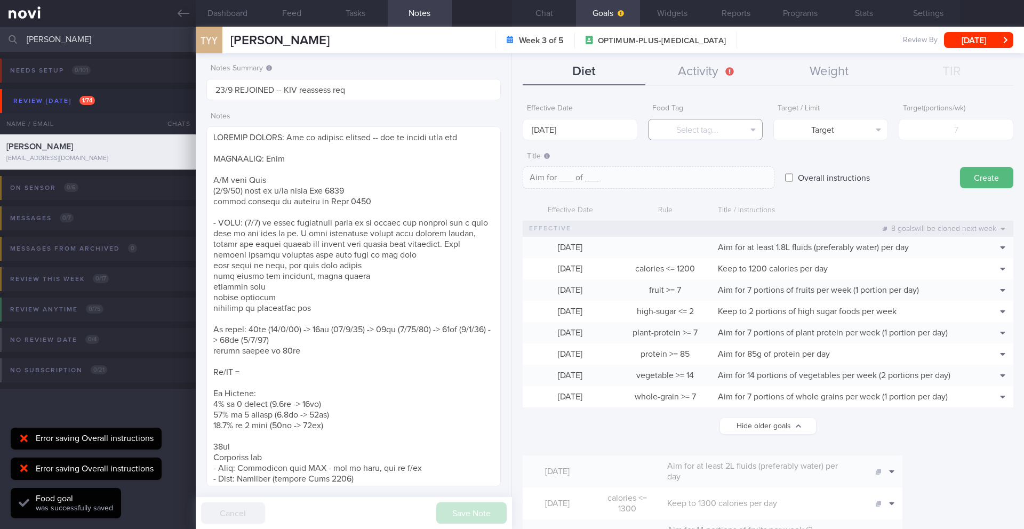
click at [693, 119] on button "Select tag..." at bounding box center [705, 129] width 115 height 21
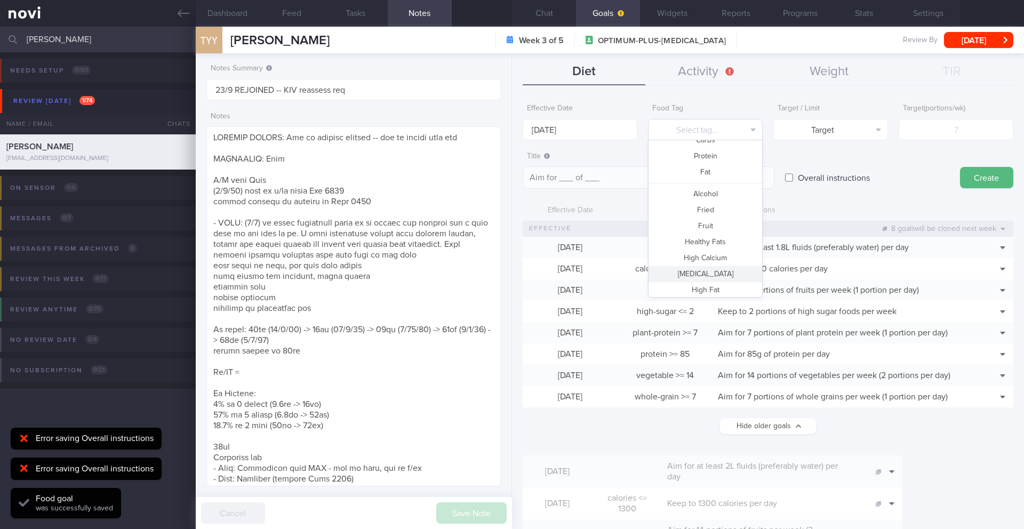
scroll to position [33, 0]
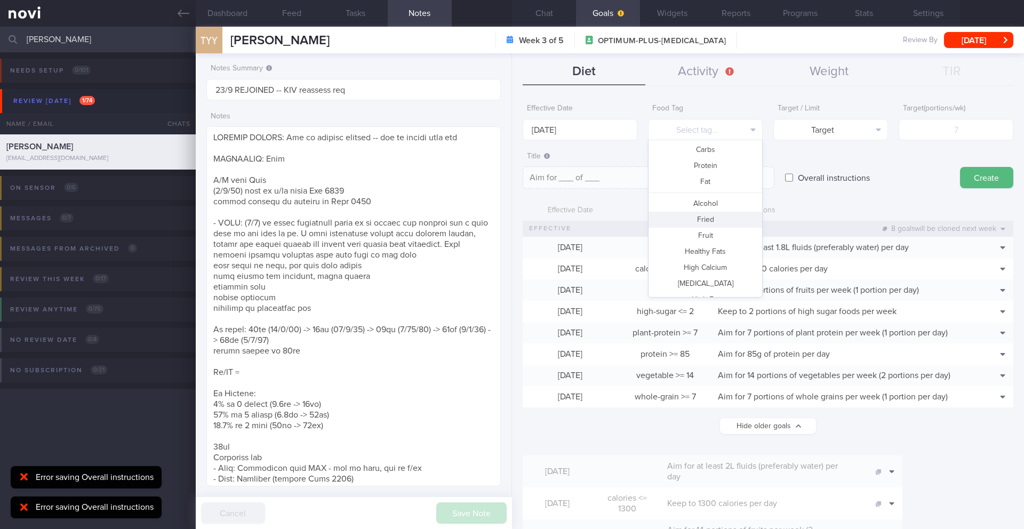
click at [707, 222] on button "Fried" at bounding box center [706, 220] width 114 height 16
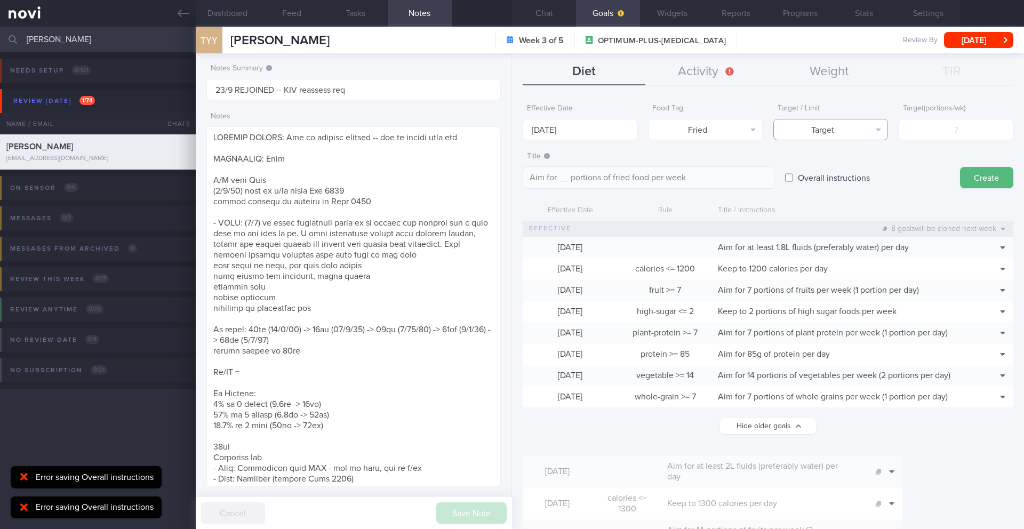
click at [847, 124] on button "Target" at bounding box center [831, 129] width 115 height 21
click at [849, 165] on button "Limit" at bounding box center [831, 166] width 114 height 16
type textarea "Keep to __ portions of fried food per week"
click at [927, 138] on input "number" at bounding box center [956, 129] width 115 height 21
type input "2"
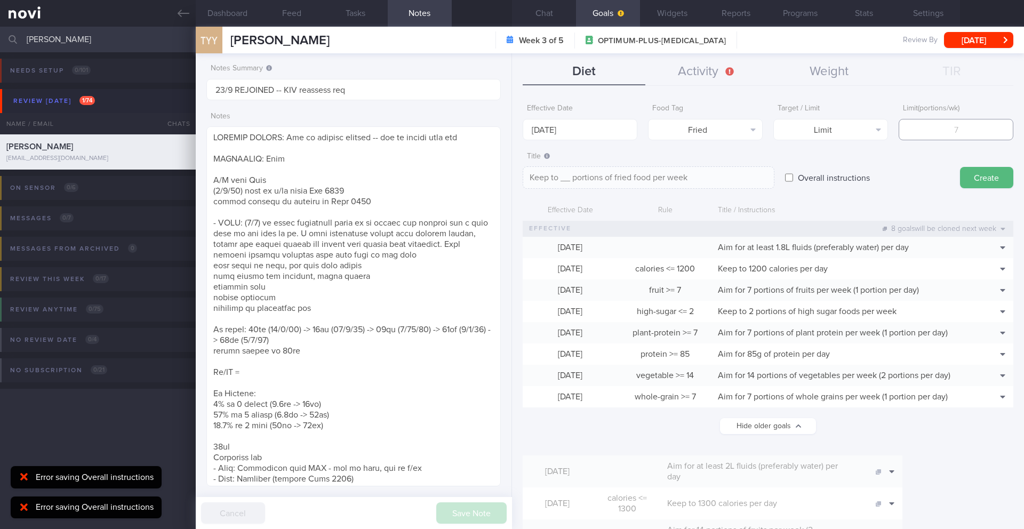
type textarea "Keep to 2 portions of fried food per week"
type input "2"
click at [983, 177] on button "Create" at bounding box center [986, 177] width 53 height 21
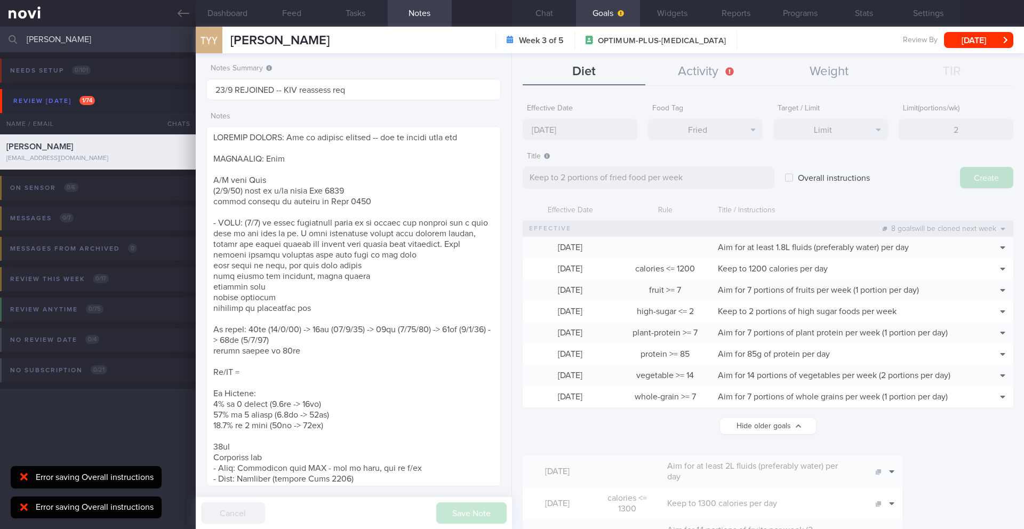
type input "[DATE]"
type textarea "Aim for ___ of ___"
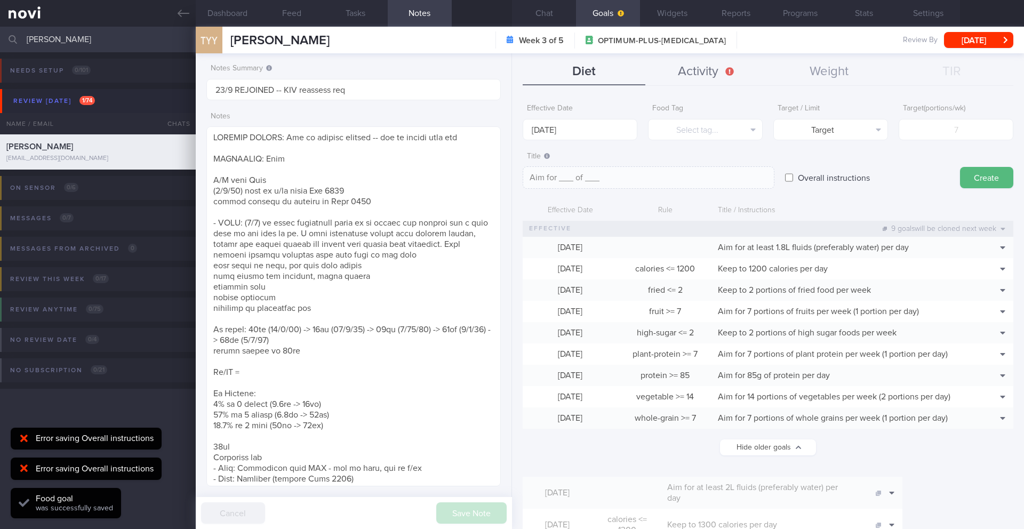
click at [683, 68] on button "Activity" at bounding box center [707, 72] width 123 height 27
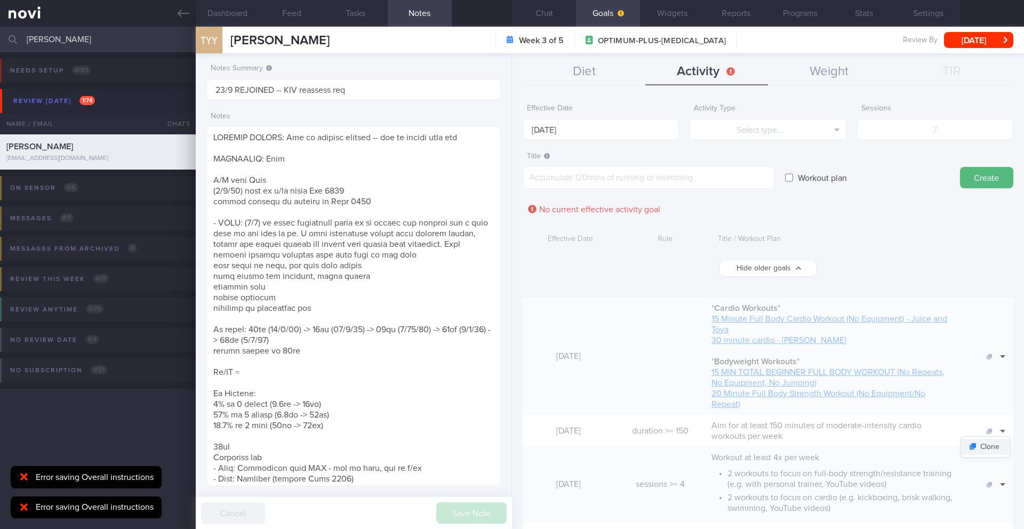
click at [977, 452] on button "Clone" at bounding box center [985, 447] width 49 height 16
type textarea "Aim for at least 150 minutes of moderate-intensity cardio workouts per week"
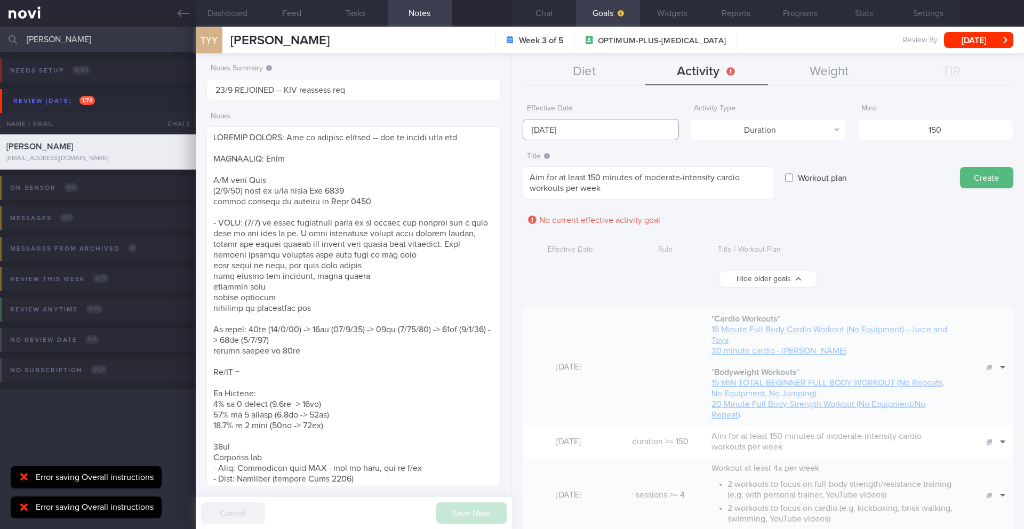
click at [576, 132] on input "[DATE]" at bounding box center [601, 129] width 156 height 21
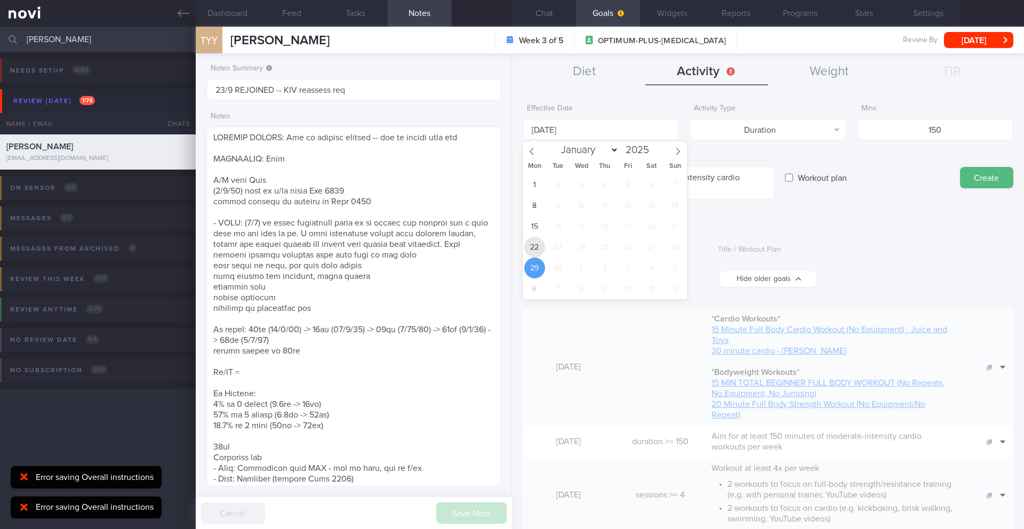
click at [534, 250] on span "22" at bounding box center [534, 247] width 21 height 21
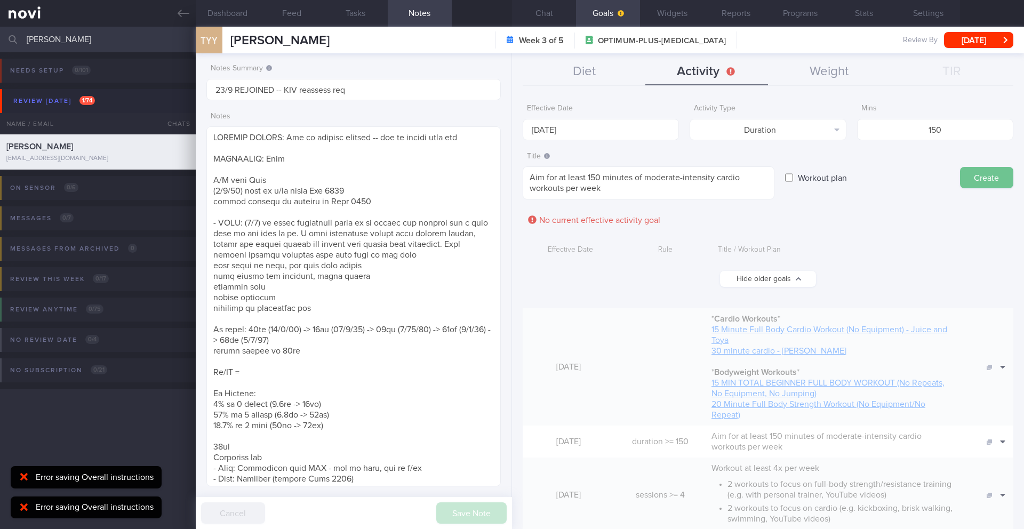
click at [966, 179] on button "Create" at bounding box center [986, 177] width 53 height 21
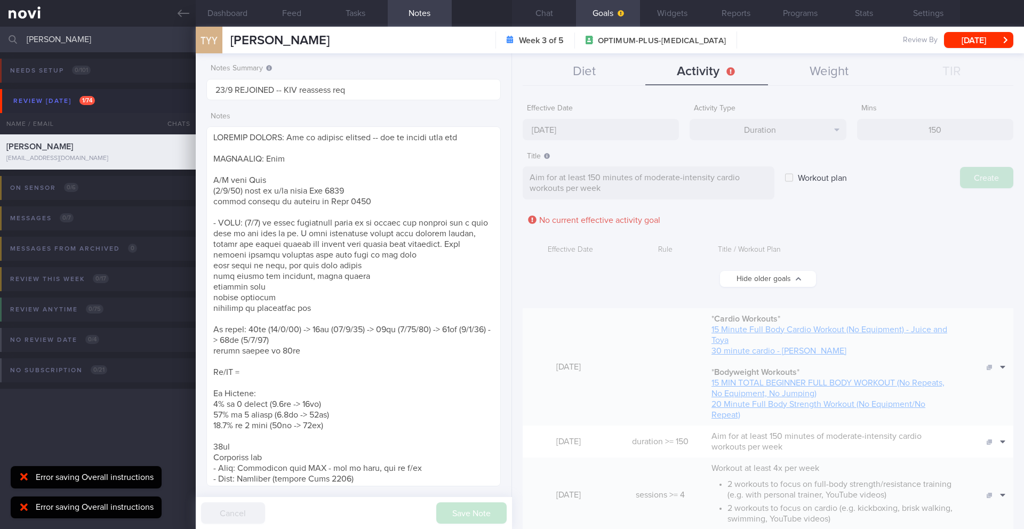
type input "[DATE]"
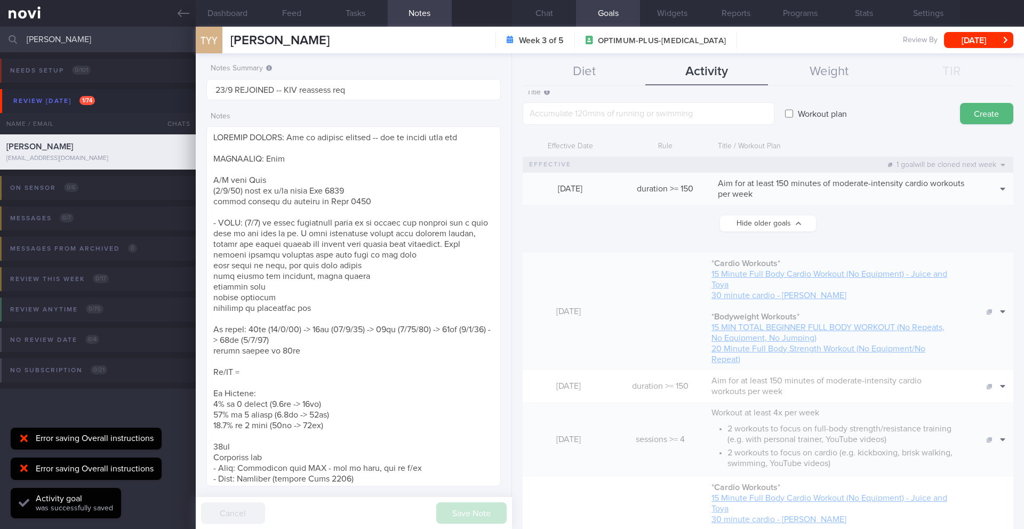
scroll to position [93, 0]
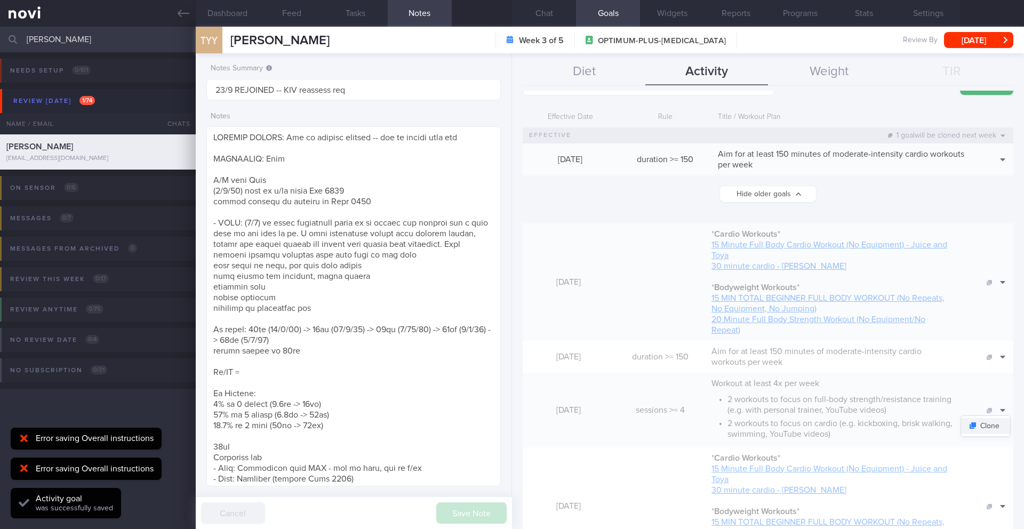
click at [996, 431] on button "Clone" at bounding box center [985, 426] width 49 height 16
type textarea "Workout at least 4x per week - 2 workouts to focus on full-body strength/resist…"
type input "4"
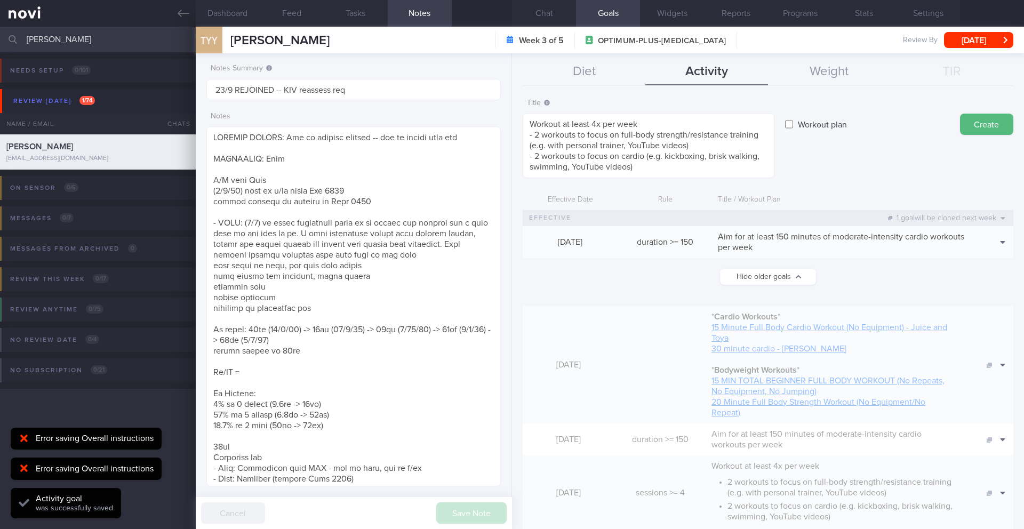
scroll to position [0, 0]
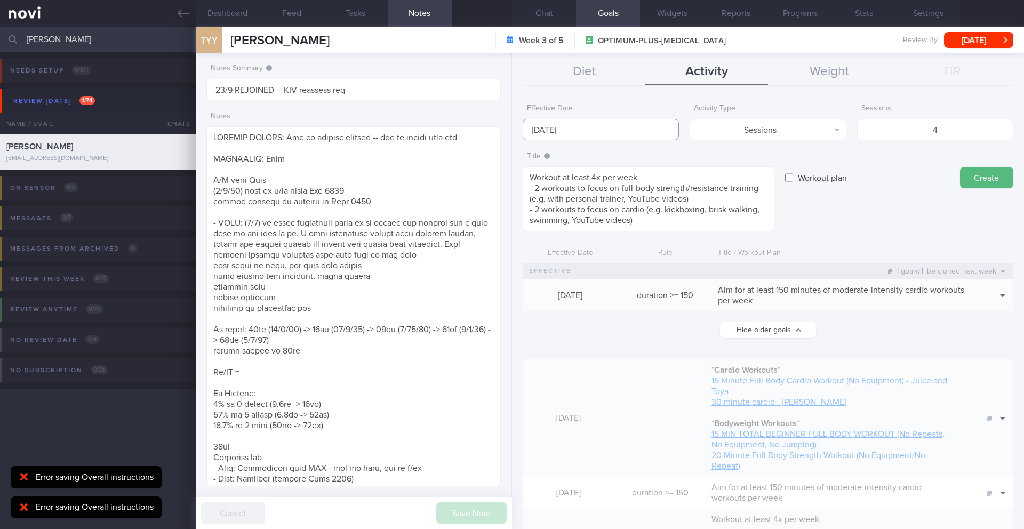
click at [555, 127] on input "[DATE]" at bounding box center [601, 129] width 156 height 21
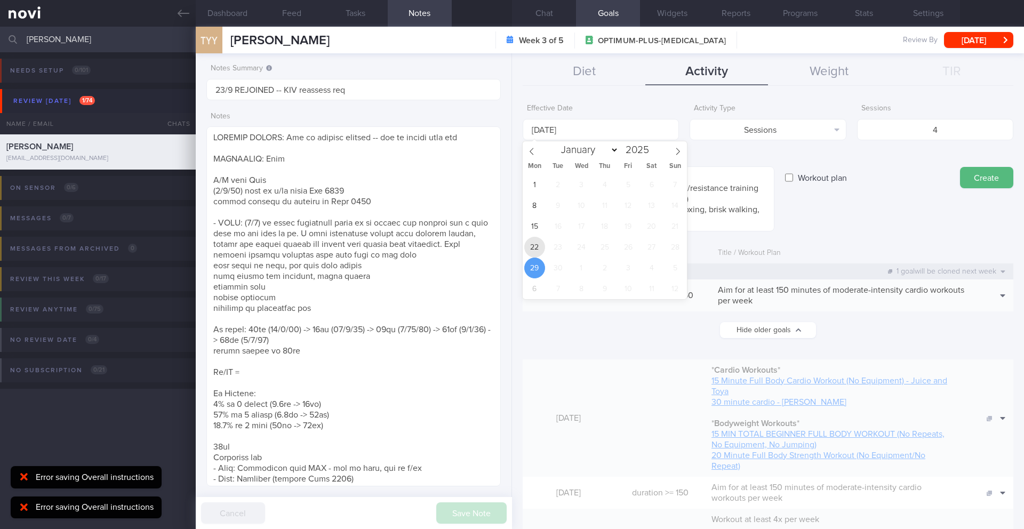
click at [536, 244] on span "22" at bounding box center [534, 247] width 21 height 21
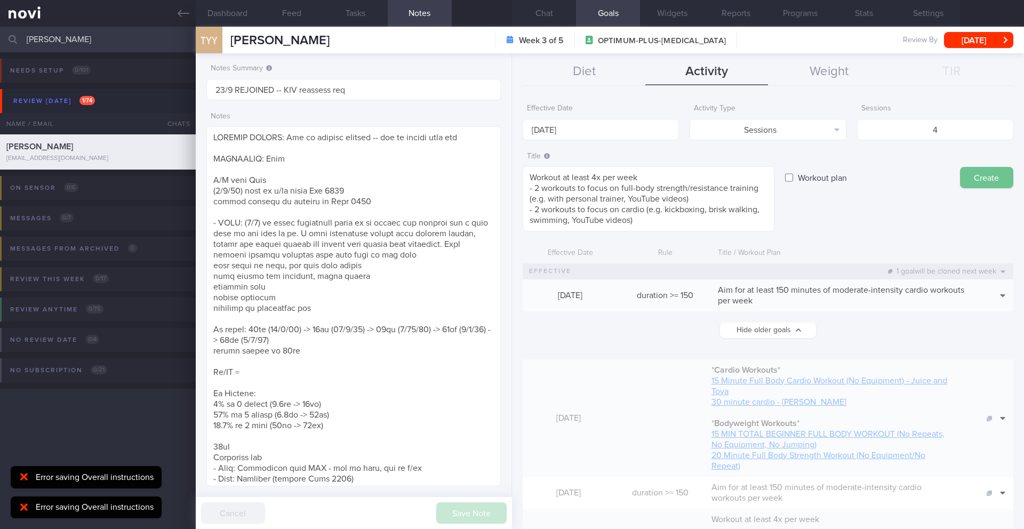
drag, startPoint x: 974, startPoint y: 176, endPoint x: 983, endPoint y: 184, distance: 11.7
click at [983, 184] on button "Create" at bounding box center [986, 177] width 53 height 21
type input "[DATE]"
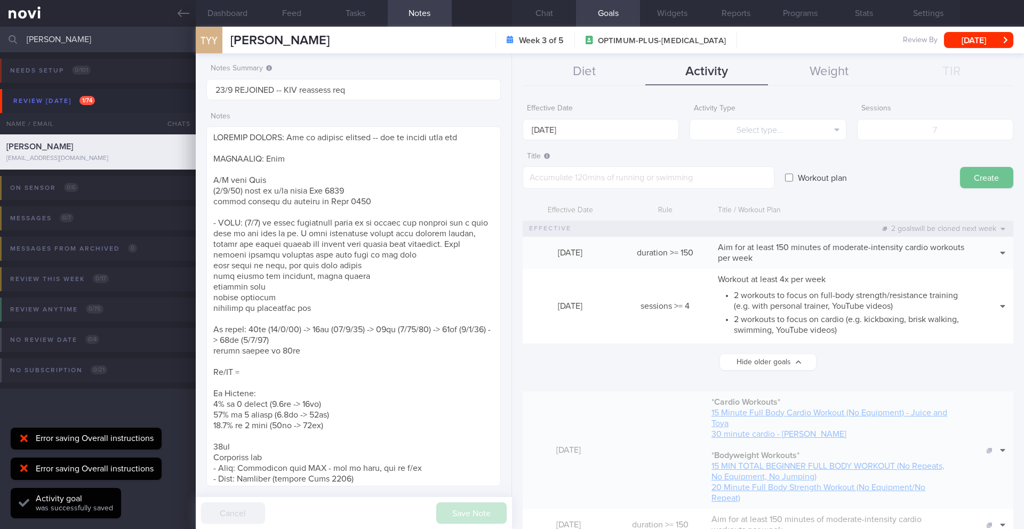
click at [983, 184] on button "Create" at bounding box center [986, 177] width 53 height 21
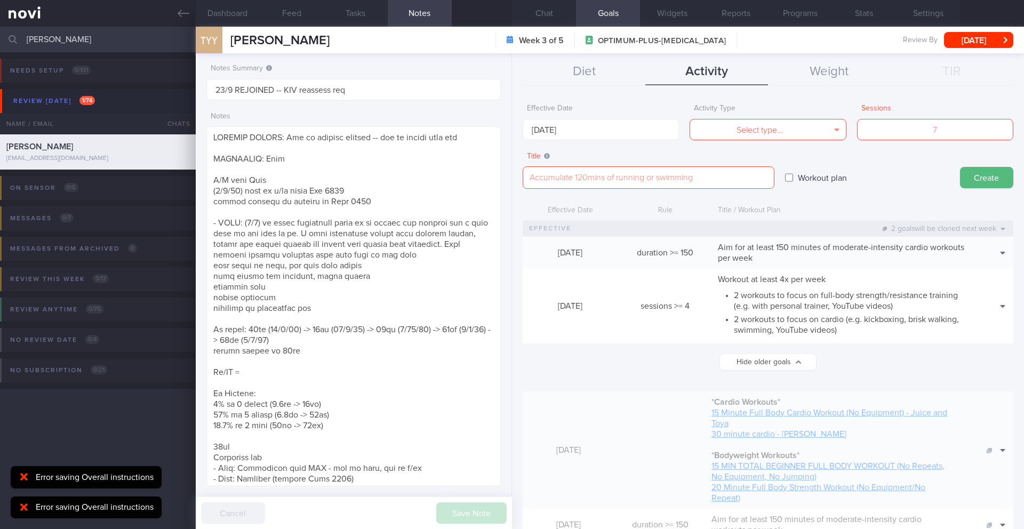
click at [881, 271] on div "Workout at least 4x per week 2 workouts to focus on full-body strength/resistan…" at bounding box center [845, 306] width 264 height 75
click at [861, 305] on li "2 workouts to focus on full-body strength/resistance training (e.g. with person…" at bounding box center [852, 300] width 237 height 24
click at [582, 72] on button "Diet" at bounding box center [584, 72] width 123 height 27
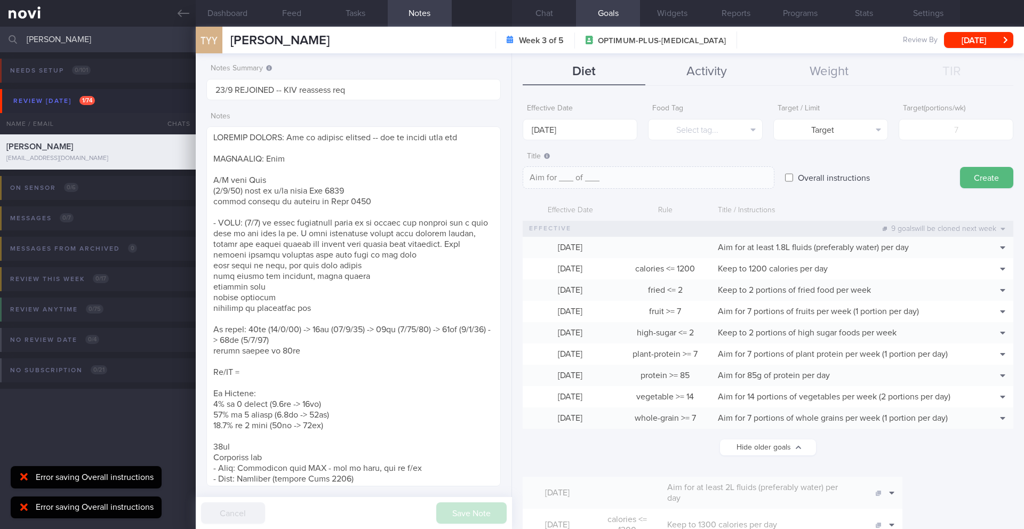
click at [713, 67] on button "Activity" at bounding box center [707, 72] width 123 height 27
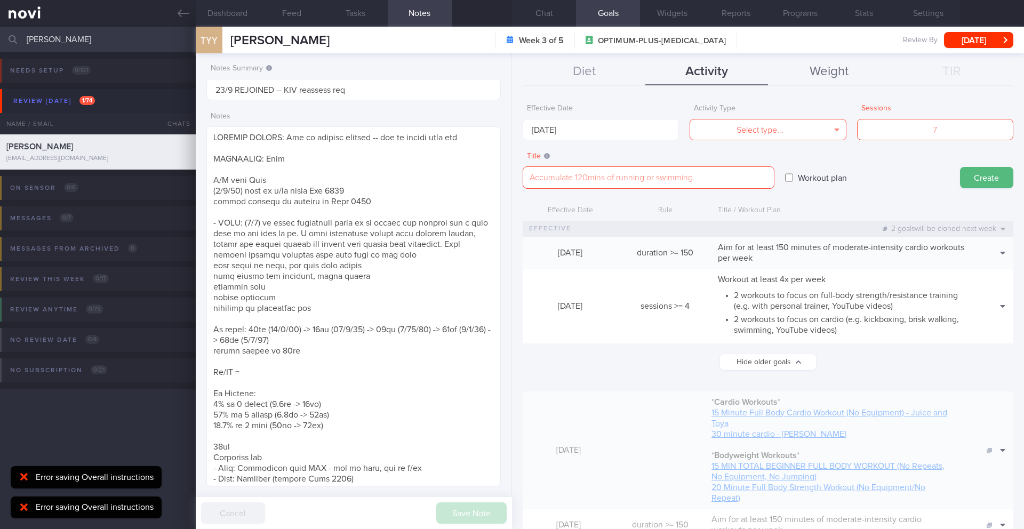
click at [820, 73] on button "Weight" at bounding box center [829, 72] width 123 height 27
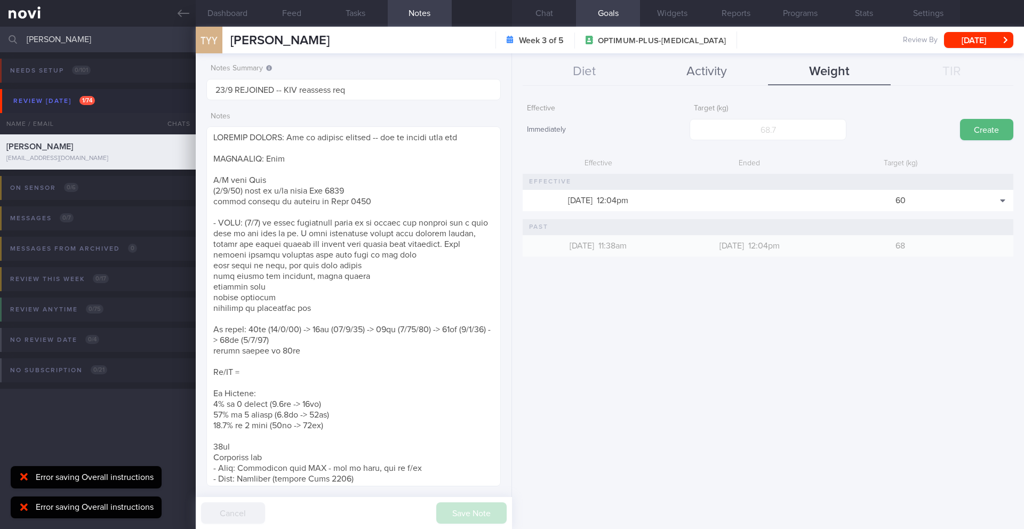
click at [739, 76] on button "Activity" at bounding box center [707, 72] width 123 height 27
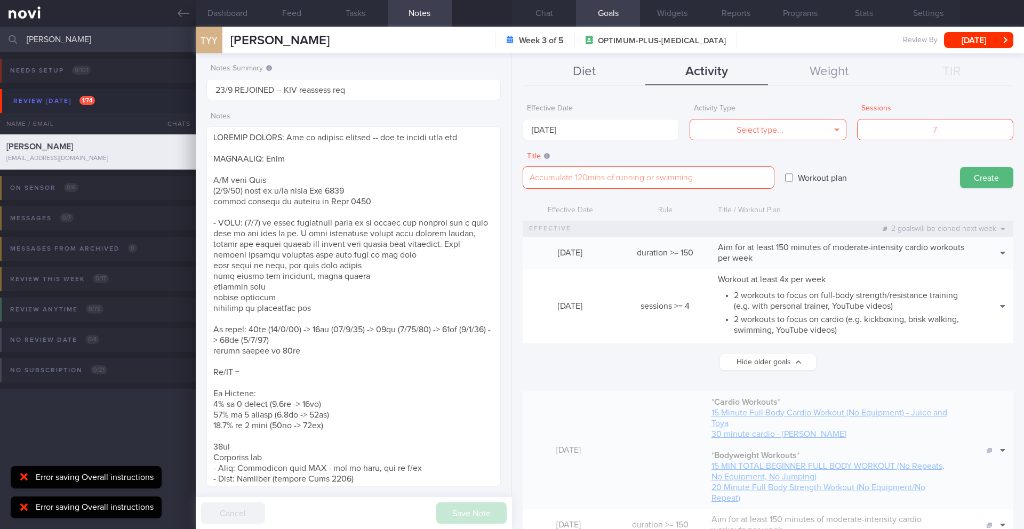
click at [601, 69] on button "Diet" at bounding box center [584, 72] width 123 height 27
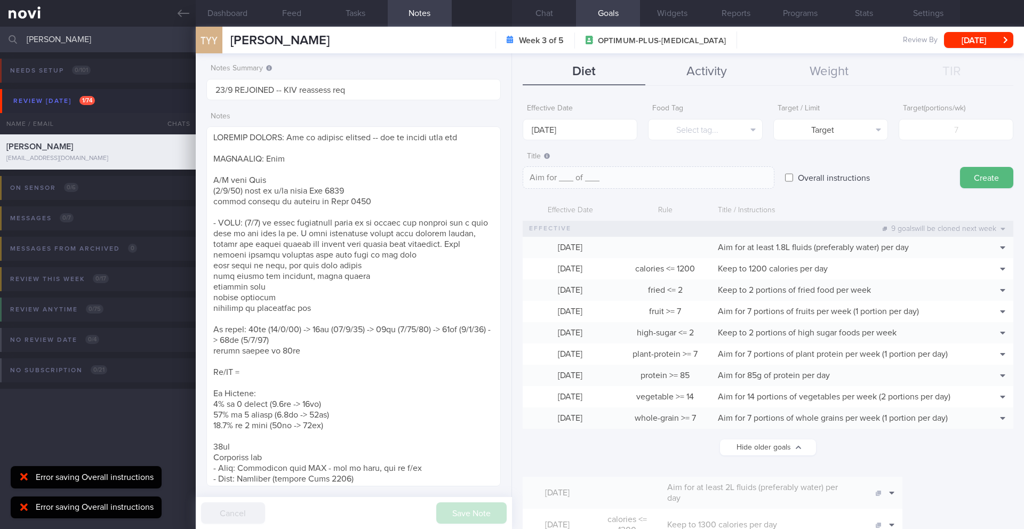
click at [717, 73] on button "Activity" at bounding box center [707, 72] width 123 height 27
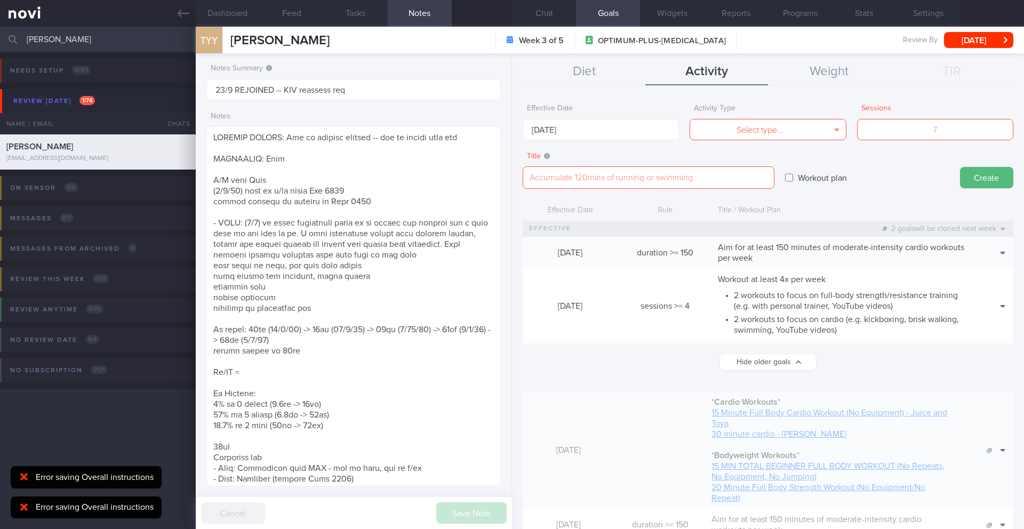
click at [550, 147] on div "Title ​" at bounding box center [649, 168] width 252 height 43
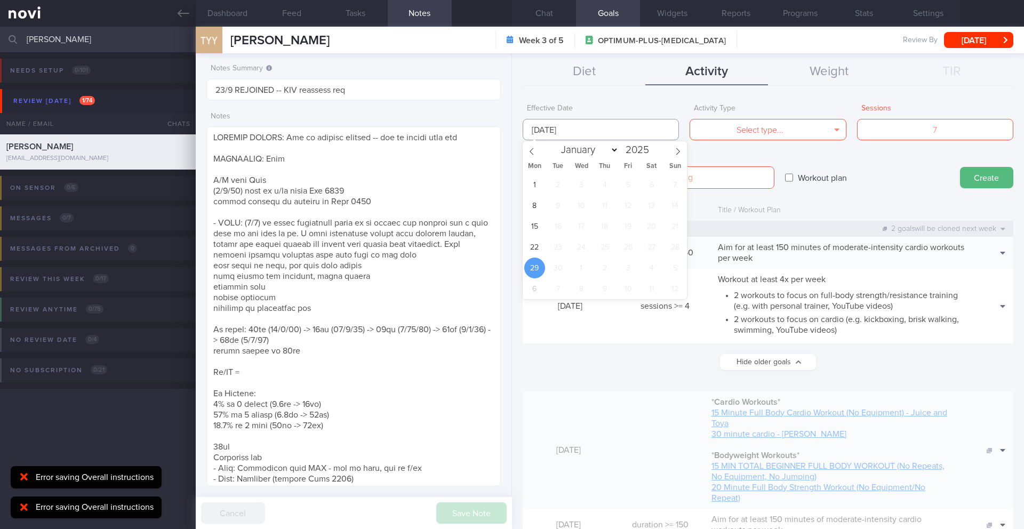
click at [555, 130] on input "[DATE]" at bounding box center [601, 129] width 156 height 21
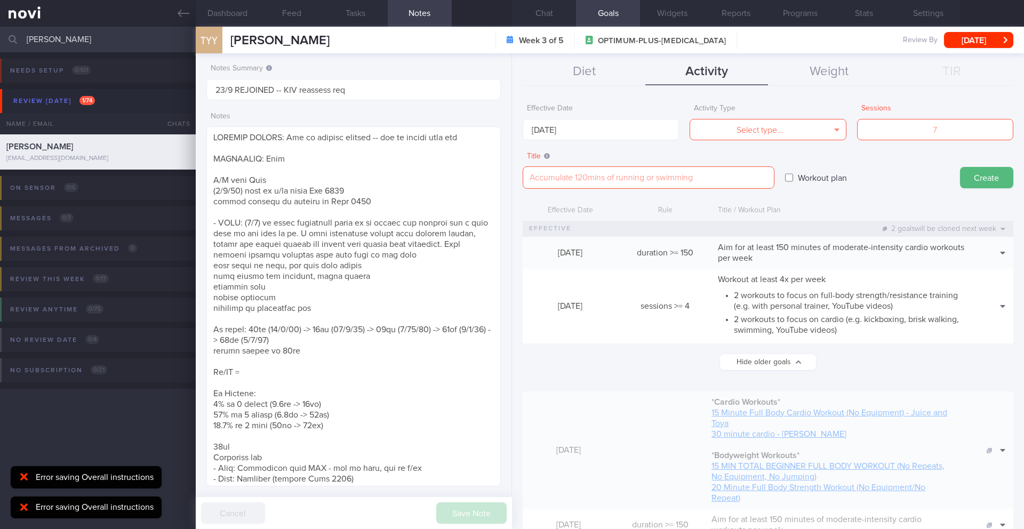
click at [782, 133] on button "Select type..." at bounding box center [768, 129] width 156 height 21
click at [783, 196] on button "Steps" at bounding box center [767, 198] width 155 height 16
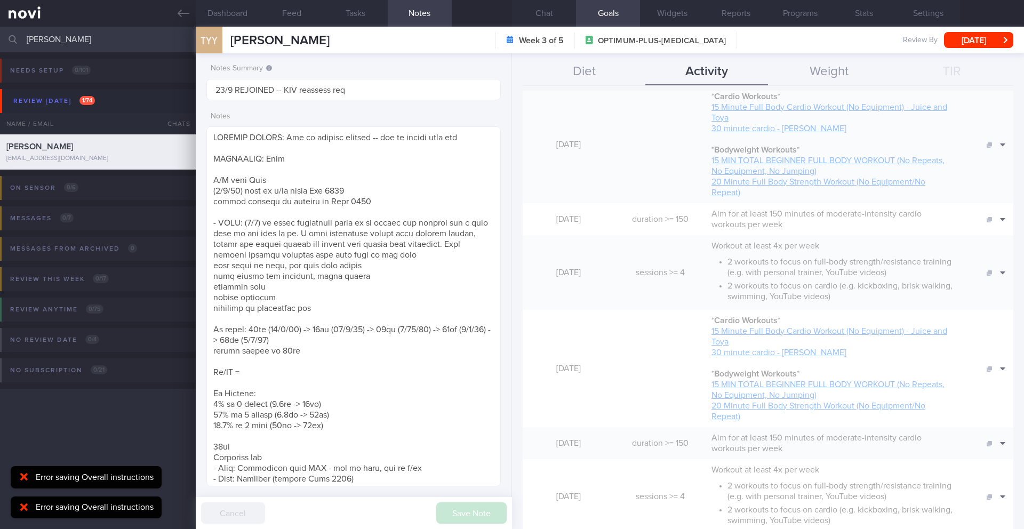
scroll to position [304, 0]
click at [995, 164] on button "Clone" at bounding box center [985, 163] width 49 height 16
type textarea "**Cardio Workouts** [15 Minute Full Body Cardio Workout (No Equipment) - Juice …"
checkbox input "true"
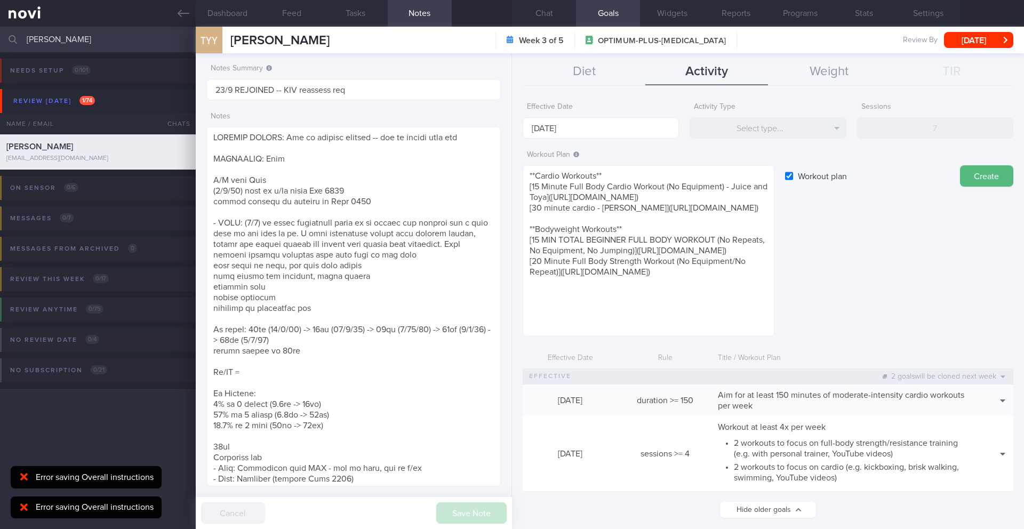
scroll to position [0, 0]
click at [572, 131] on input "[DATE]" at bounding box center [601, 129] width 156 height 21
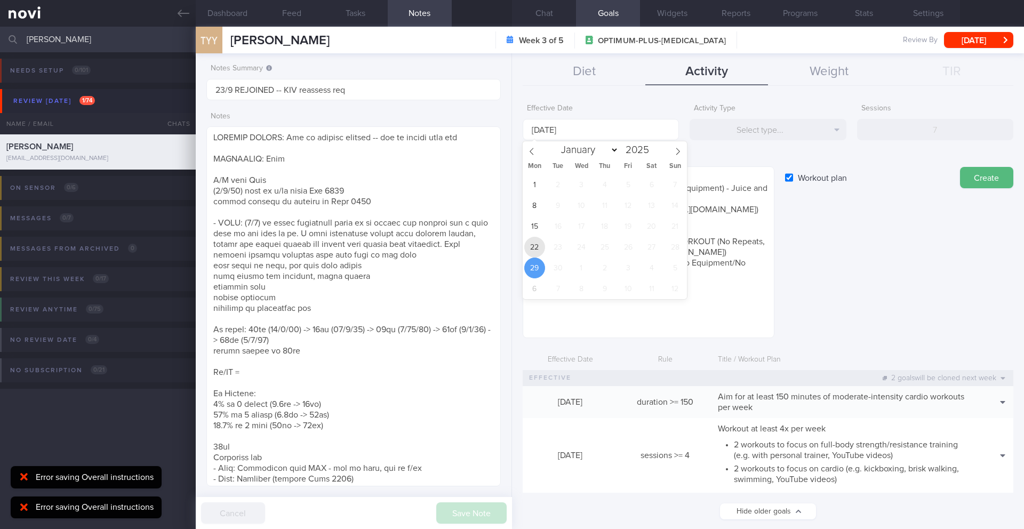
click at [531, 251] on span "22" at bounding box center [534, 247] width 21 height 21
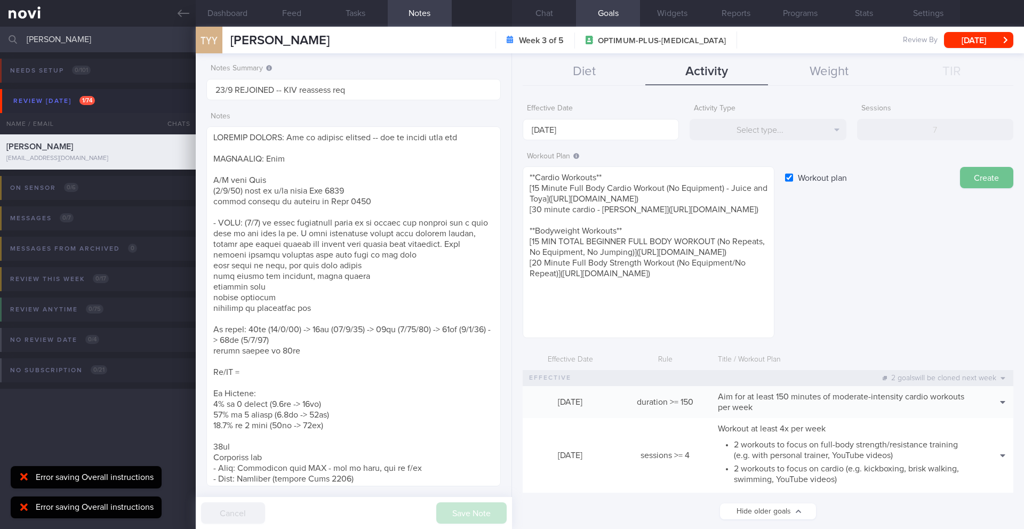
click at [969, 181] on button "Create" at bounding box center [986, 177] width 53 height 21
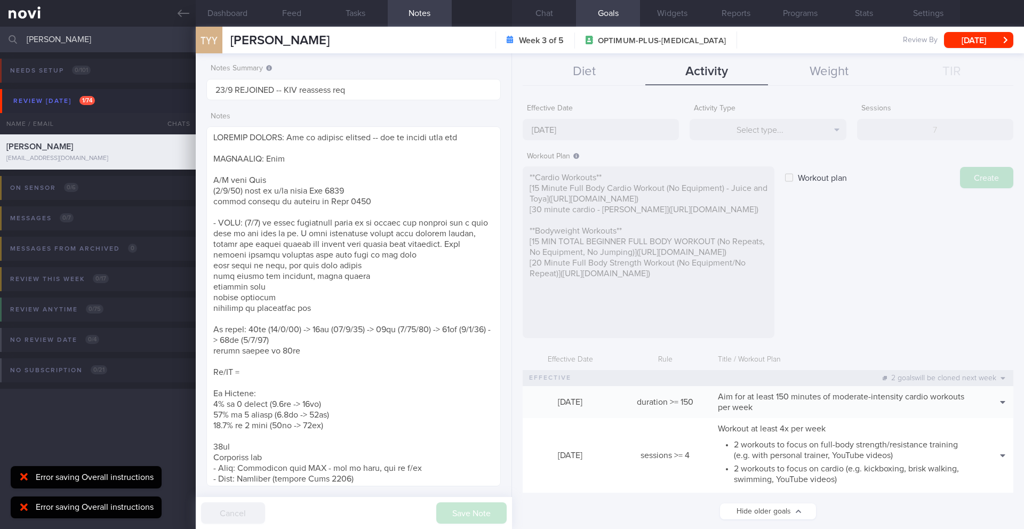
type input "[DATE]"
checkbox input "false"
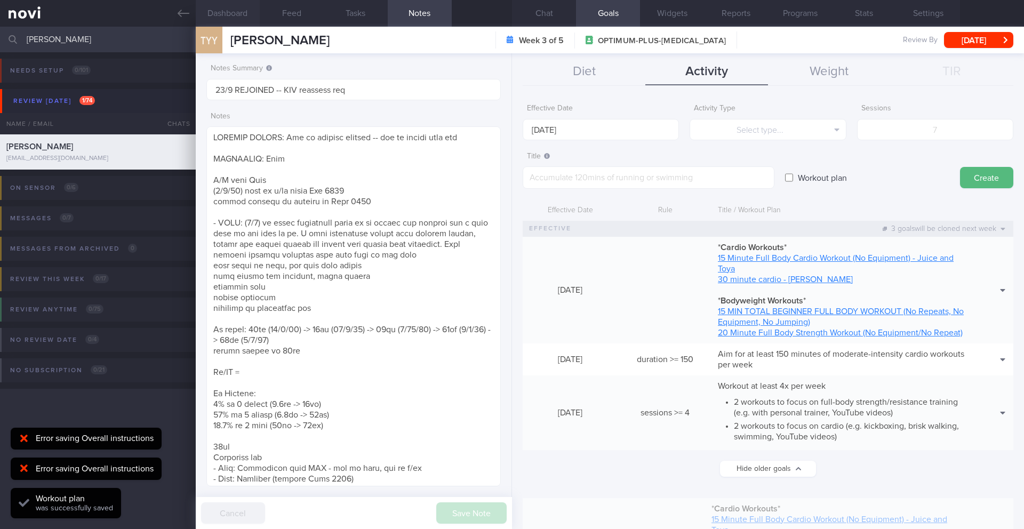
click at [233, 15] on button "Dashboard" at bounding box center [228, 13] width 64 height 27
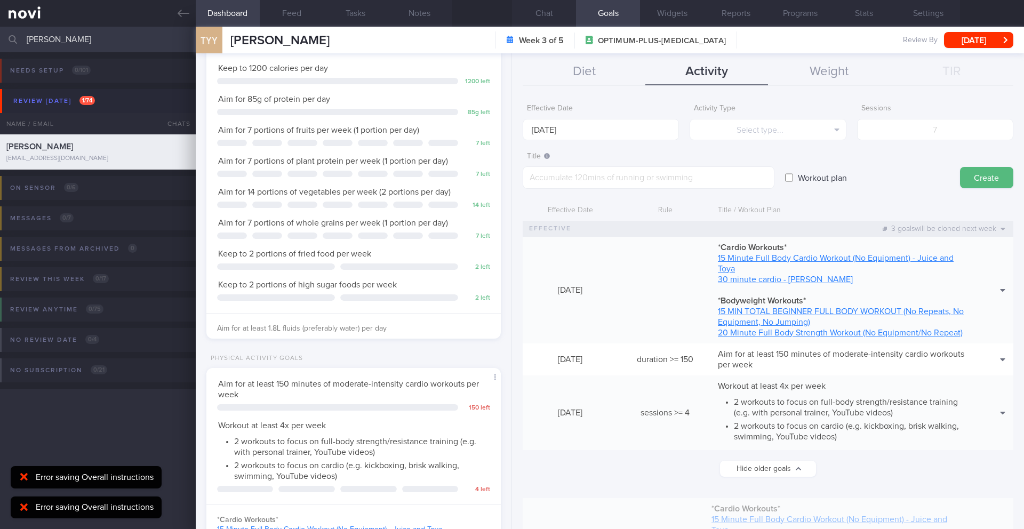
scroll to position [392, 0]
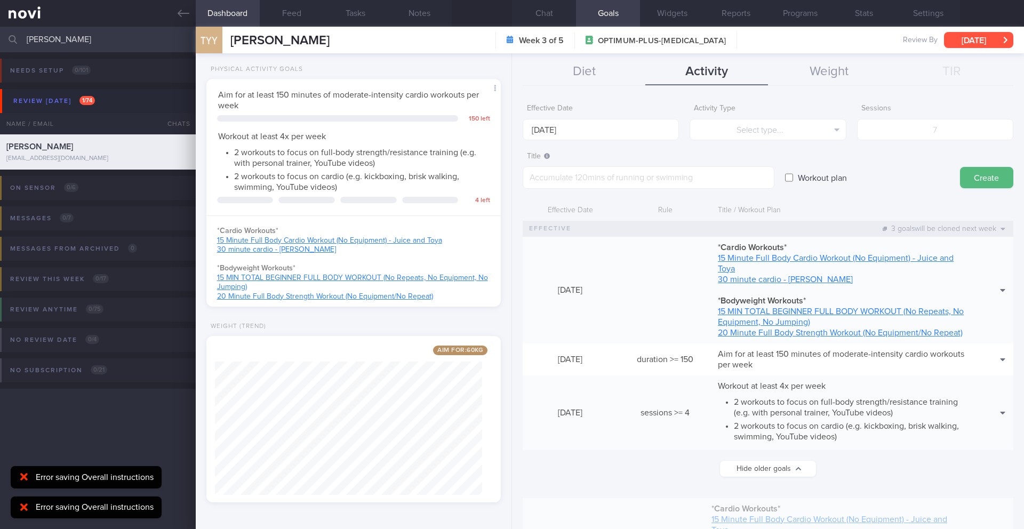
click at [985, 43] on button "[DATE]" at bounding box center [978, 40] width 69 height 16
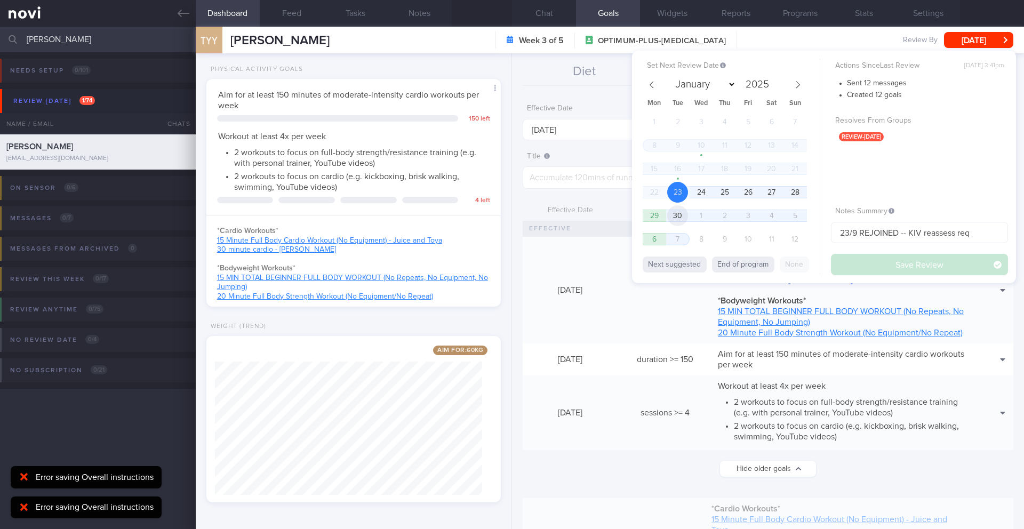
click at [683, 218] on span "30" at bounding box center [677, 215] width 21 height 21
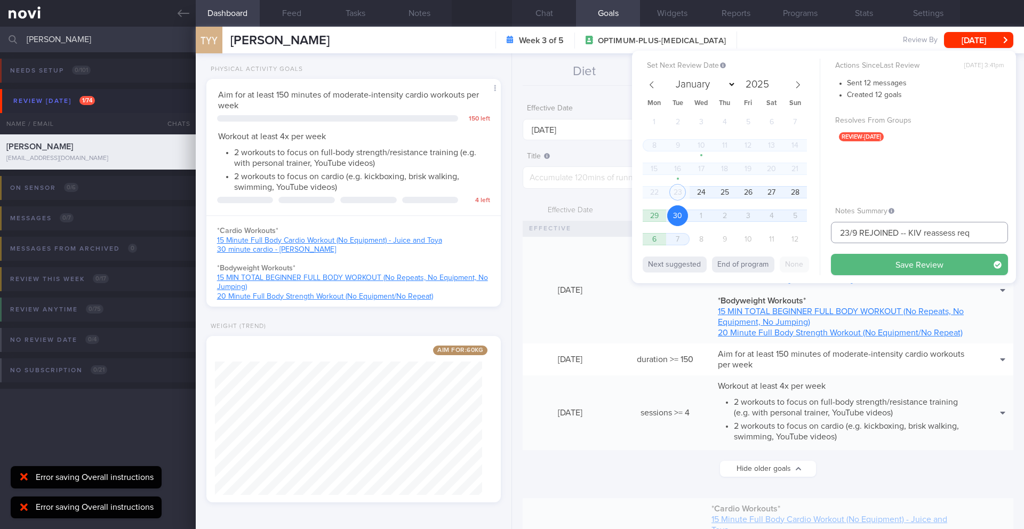
drag, startPoint x: 846, startPoint y: 233, endPoint x: 836, endPoint y: 234, distance: 10.2
click at [836, 234] on input "23/9 REJOINED -- KIV reassess req" at bounding box center [919, 232] width 177 height 21
drag, startPoint x: 850, startPoint y: 233, endPoint x: 818, endPoint y: 234, distance: 32.1
click at [818, 234] on div "Set Next Review Date [DATE] January February March April May June July August S…" at bounding box center [824, 167] width 384 height 233
type input "30/9 REJOINED -- KIV reassess req"
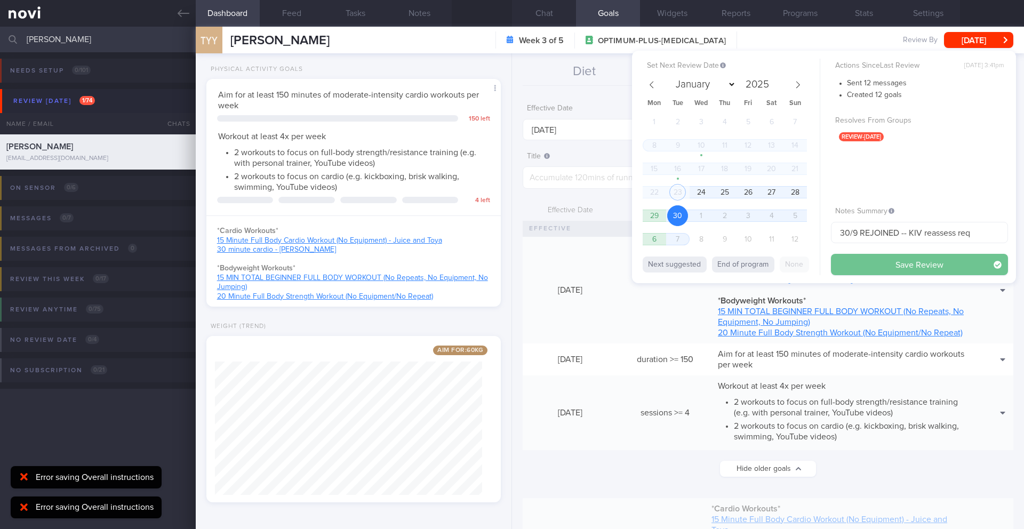
click at [868, 272] on button "Save Review" at bounding box center [919, 264] width 177 height 21
type input "30/9 REJOINED -- KIV reassess req"
